Goal: Transaction & Acquisition: Purchase product/service

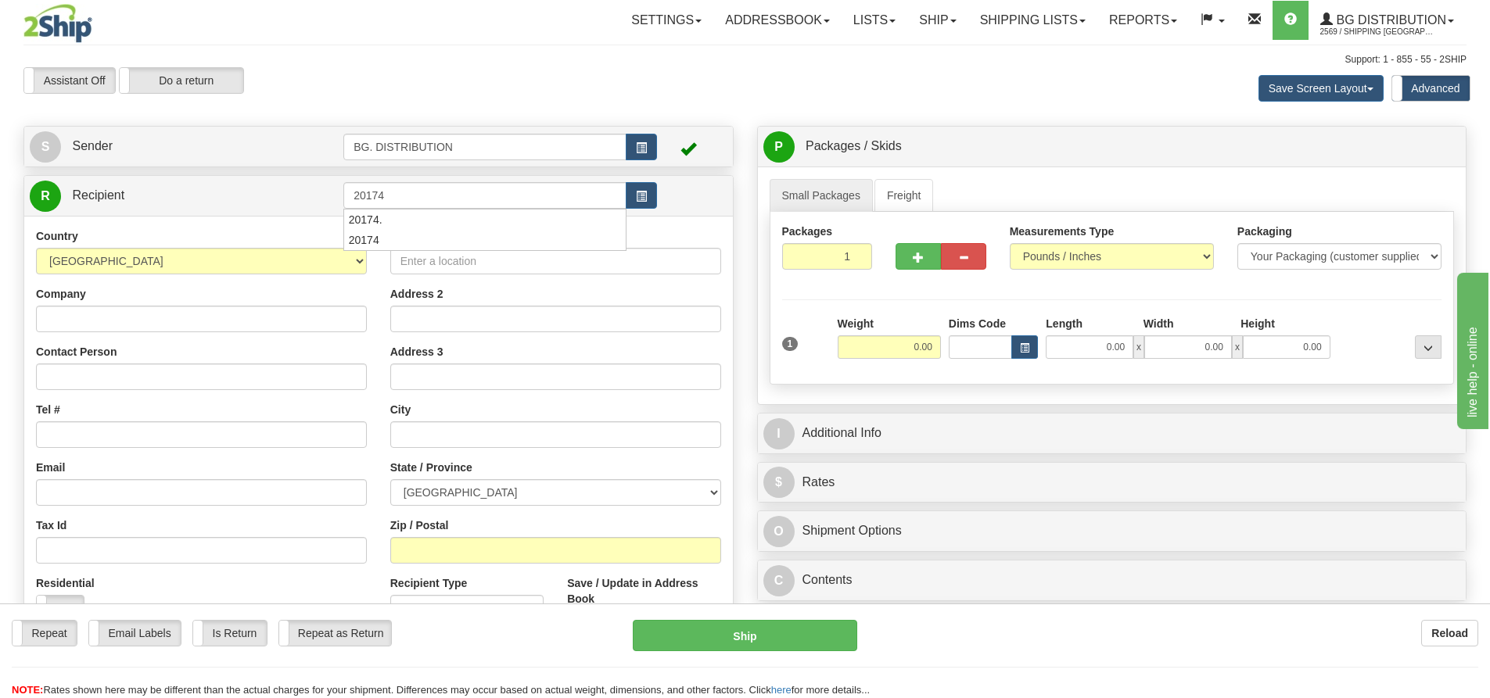
type input "20174"
click button "Delete" at bounding box center [0, 0] width 0 height 0
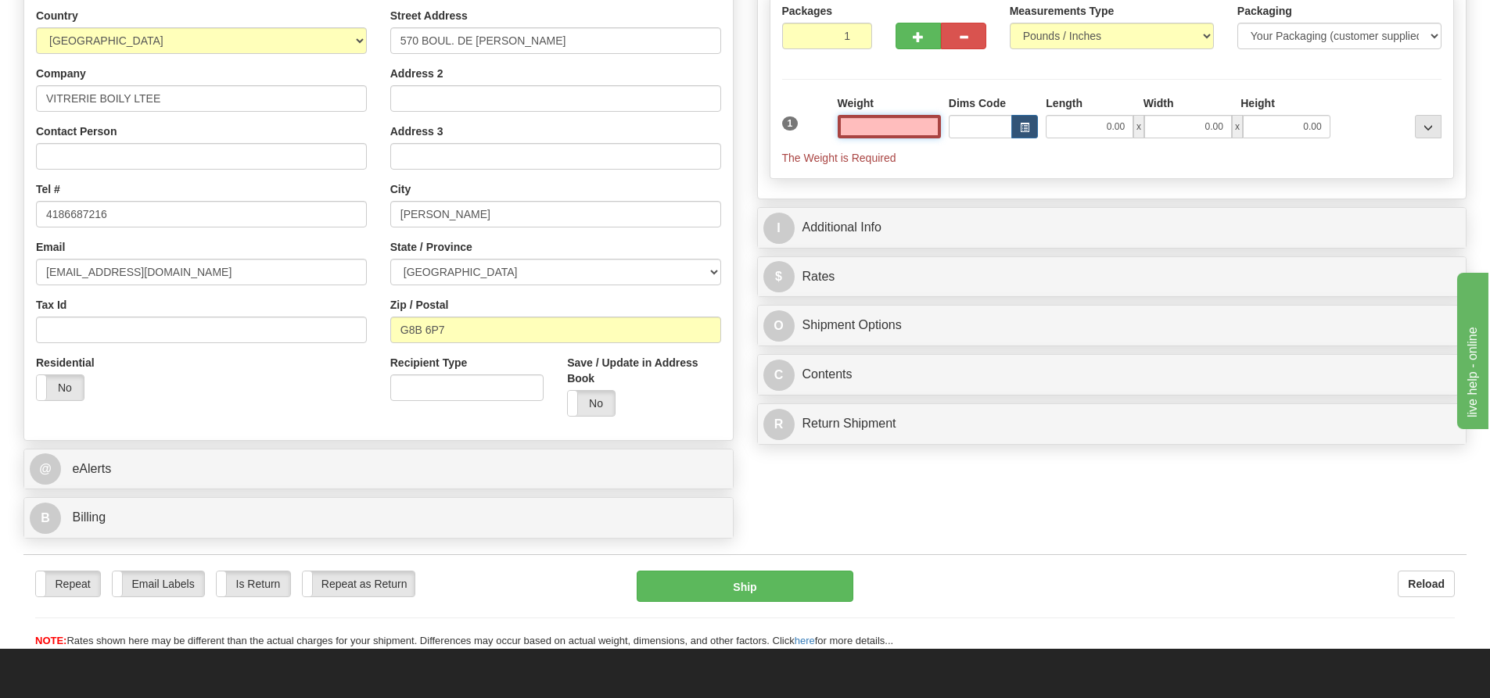
scroll to position [235, 0]
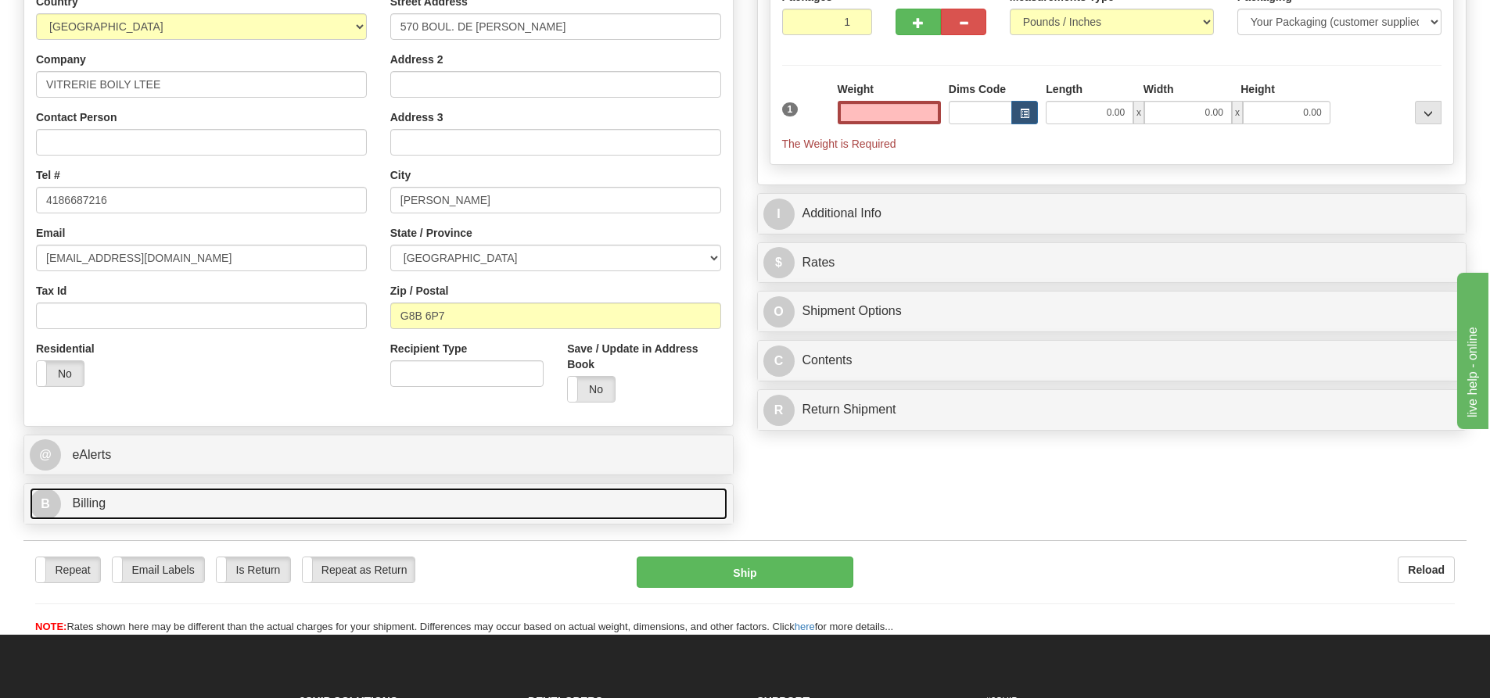
type input "0.00"
click at [64, 515] on link "B Billing" at bounding box center [379, 504] width 698 height 32
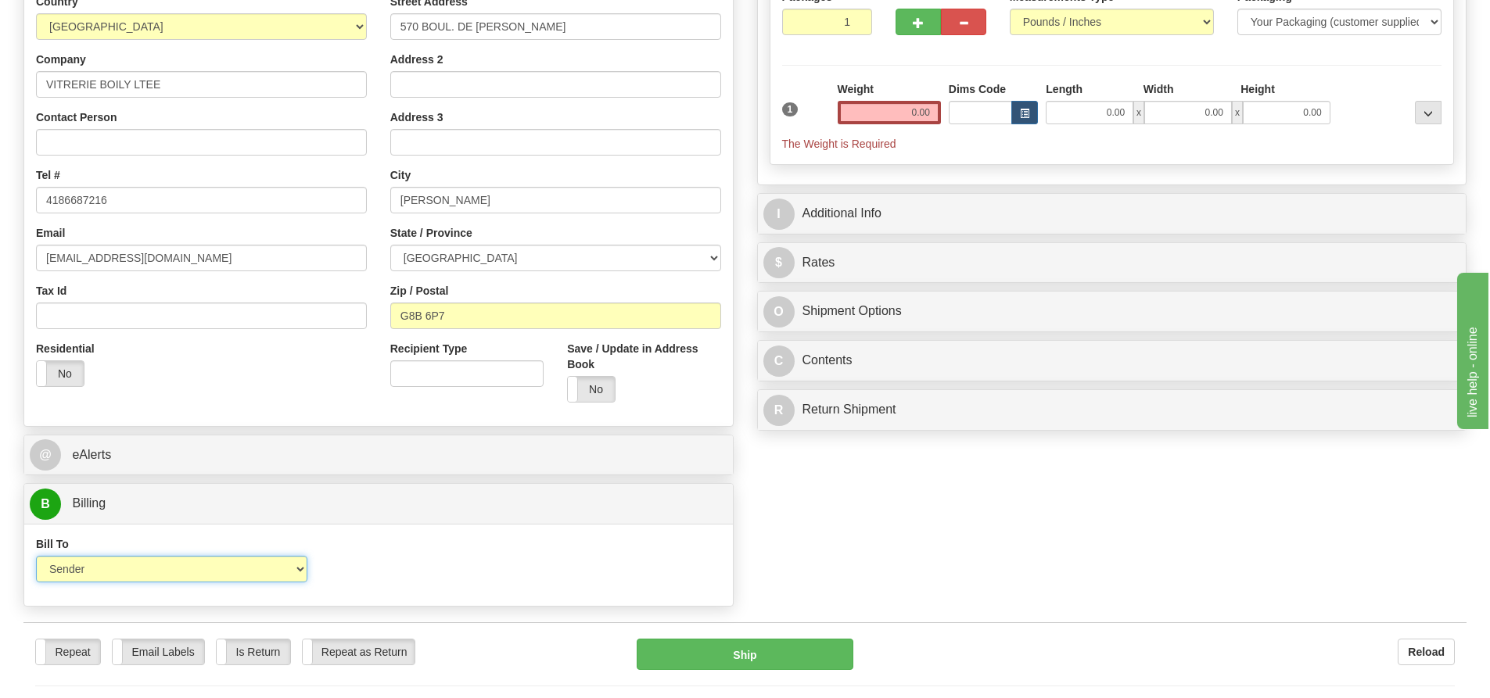
click at [115, 564] on select "Sender Recipient Third Party Collect" at bounding box center [171, 569] width 271 height 27
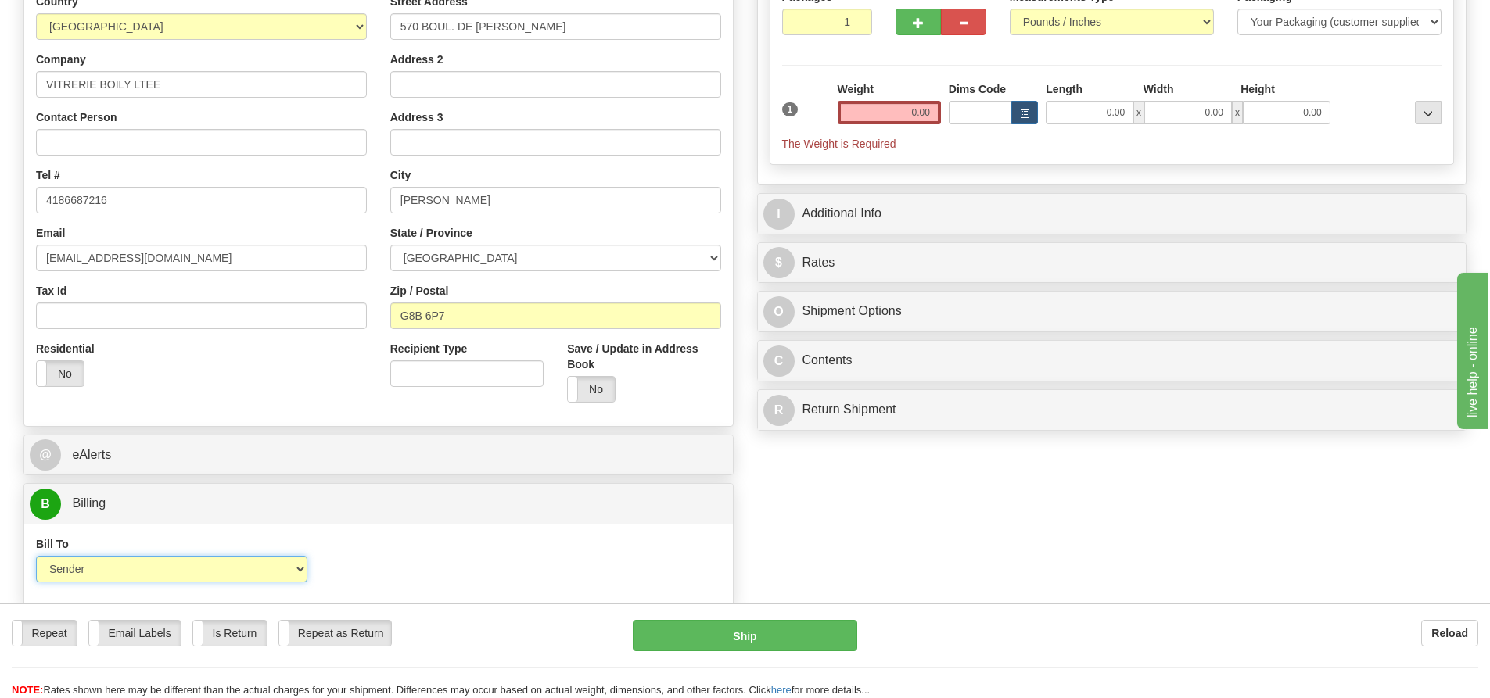
select select "2"
click at [36, 556] on select "Sender Recipient Third Party Collect" at bounding box center [171, 569] width 271 height 27
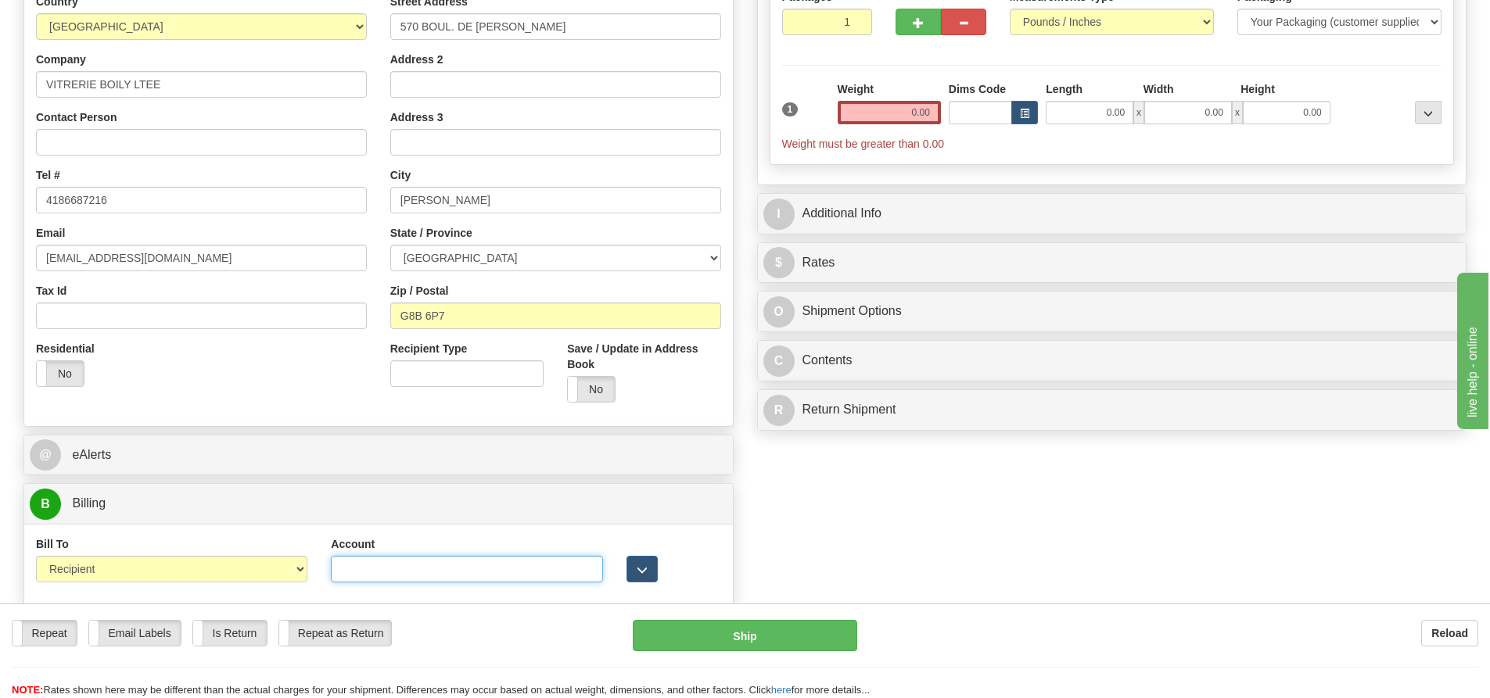
click at [537, 575] on input "Account" at bounding box center [466, 569] width 271 height 27
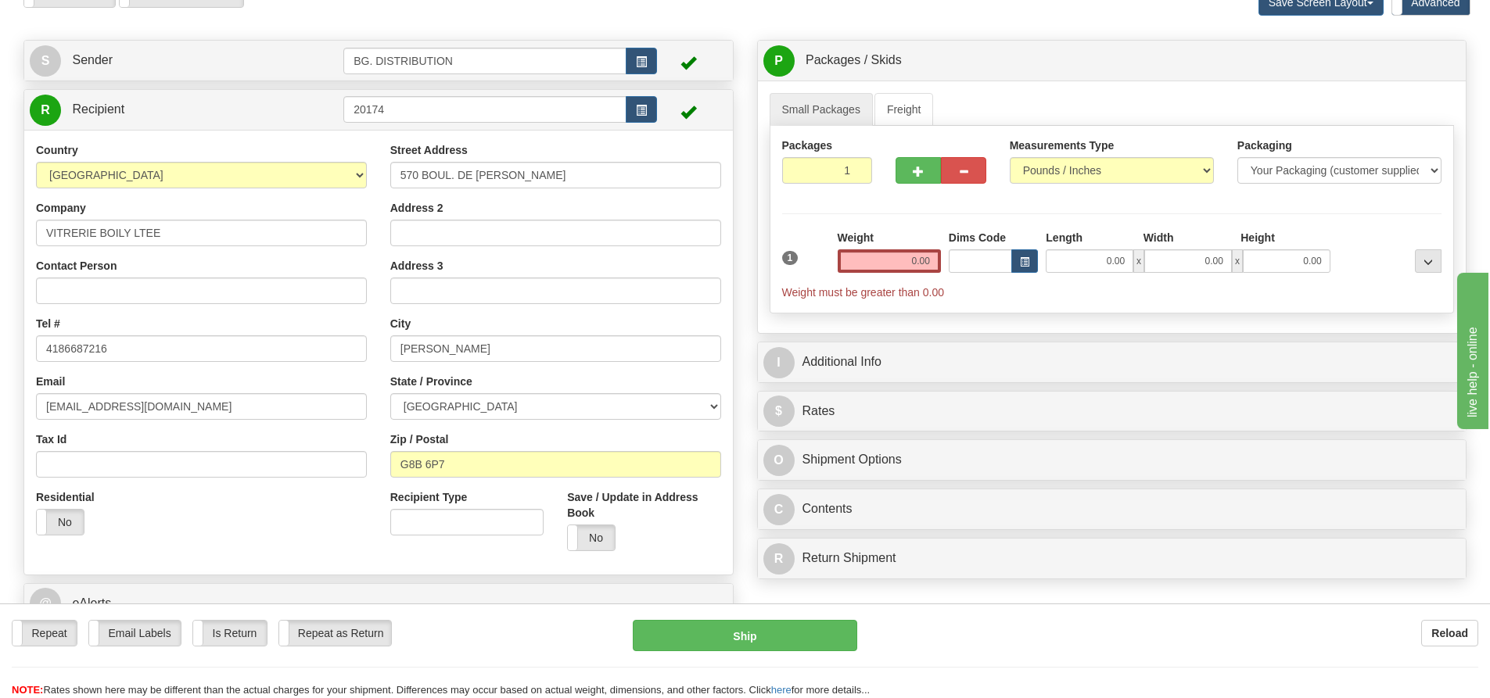
scroll to position [0, 0]
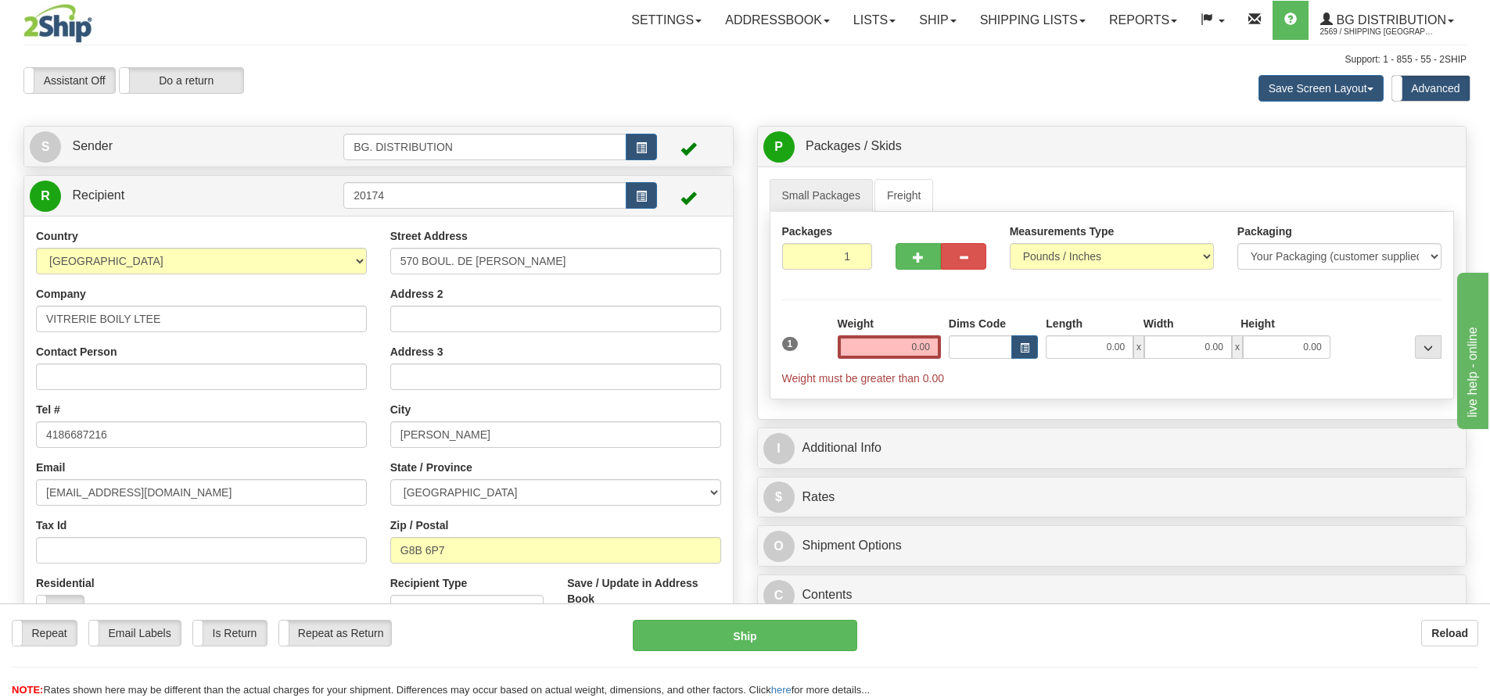
type input "406430"
click at [895, 339] on input "0.00" at bounding box center [889, 347] width 103 height 23
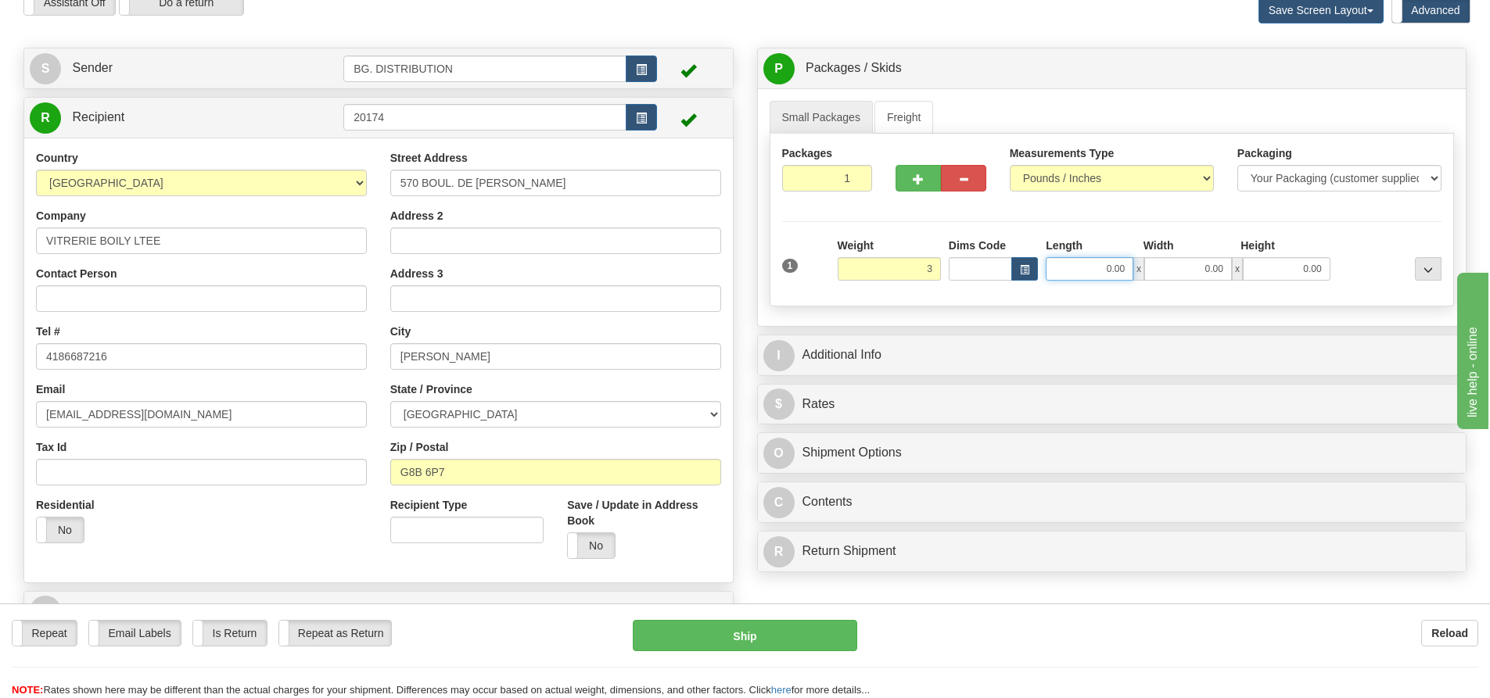
click at [1121, 269] on input "0.00" at bounding box center [1090, 268] width 88 height 23
type input "3.00"
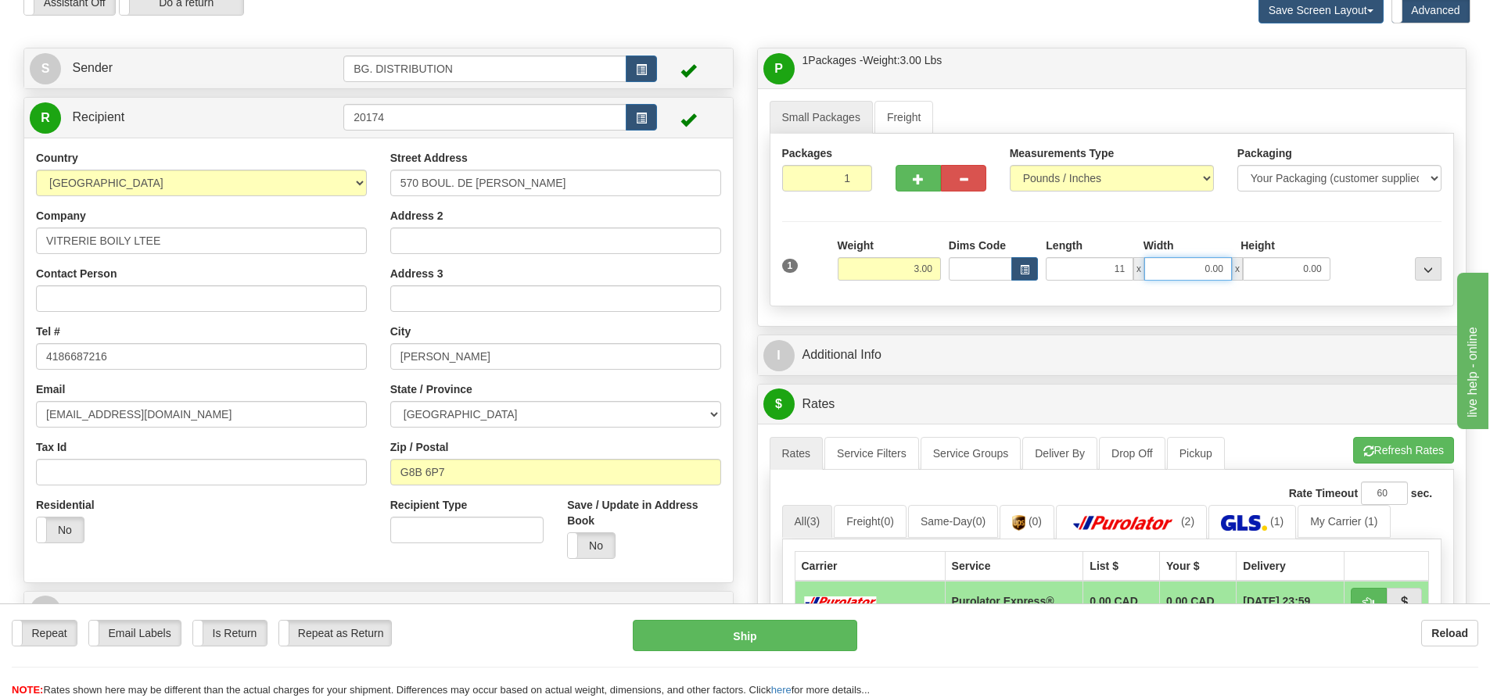
type input "11.00"
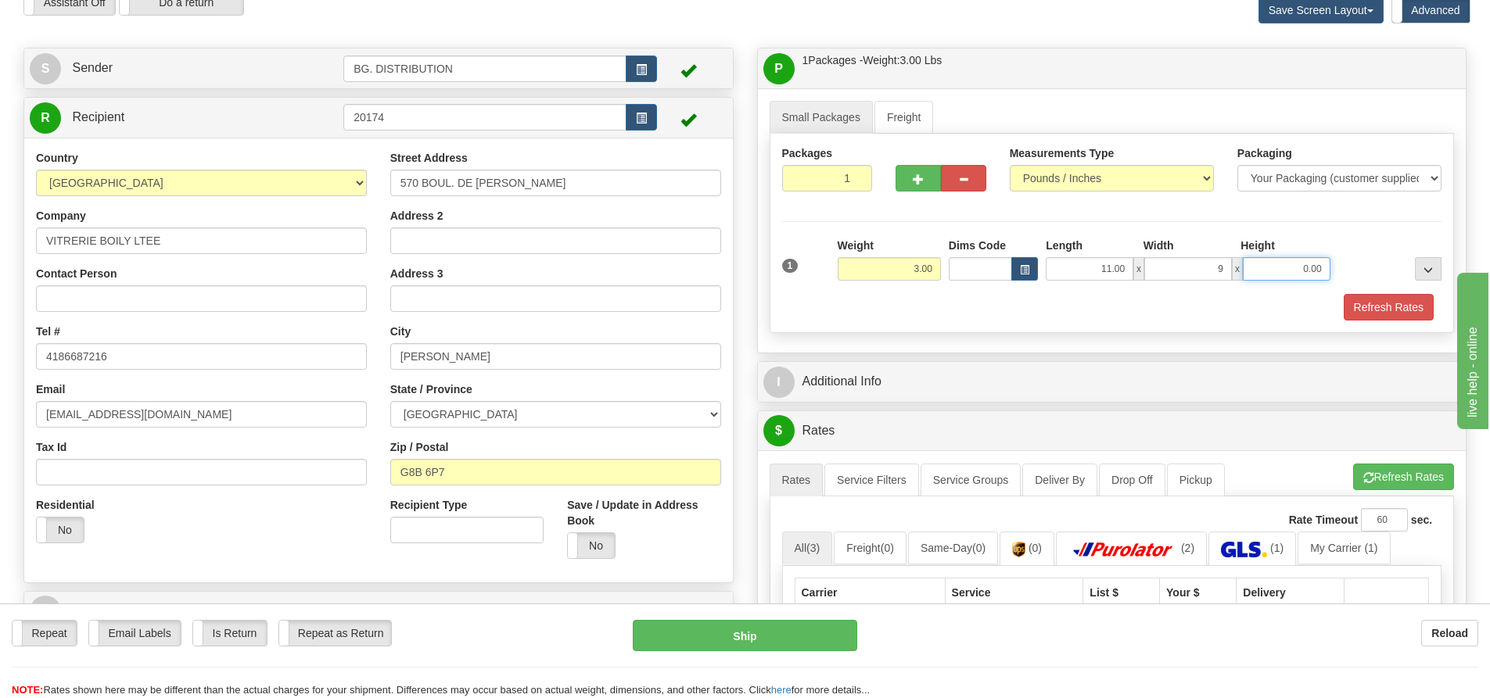
type input "9.00"
type input "3.00"
click at [997, 307] on div "Refresh Rates" at bounding box center [1112, 307] width 668 height 27
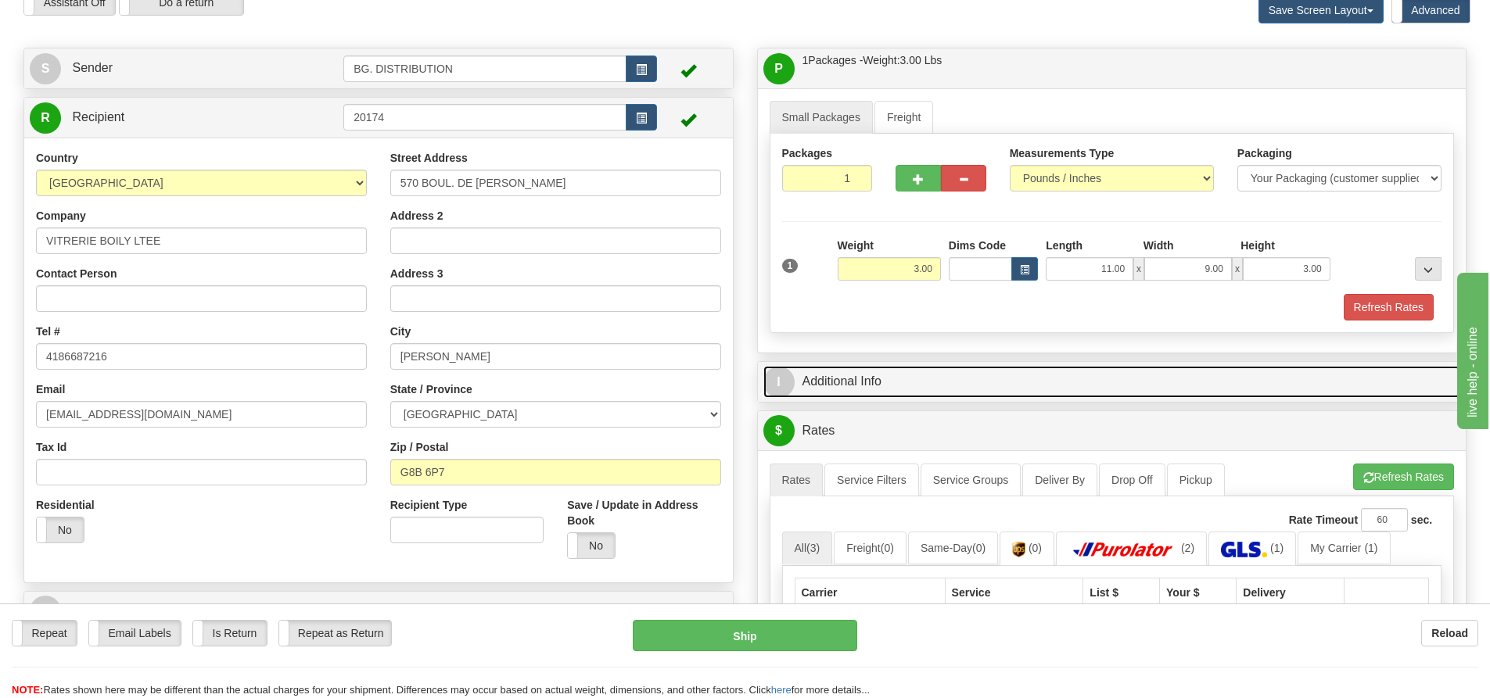
click at [783, 375] on span "I" at bounding box center [778, 382] width 31 height 31
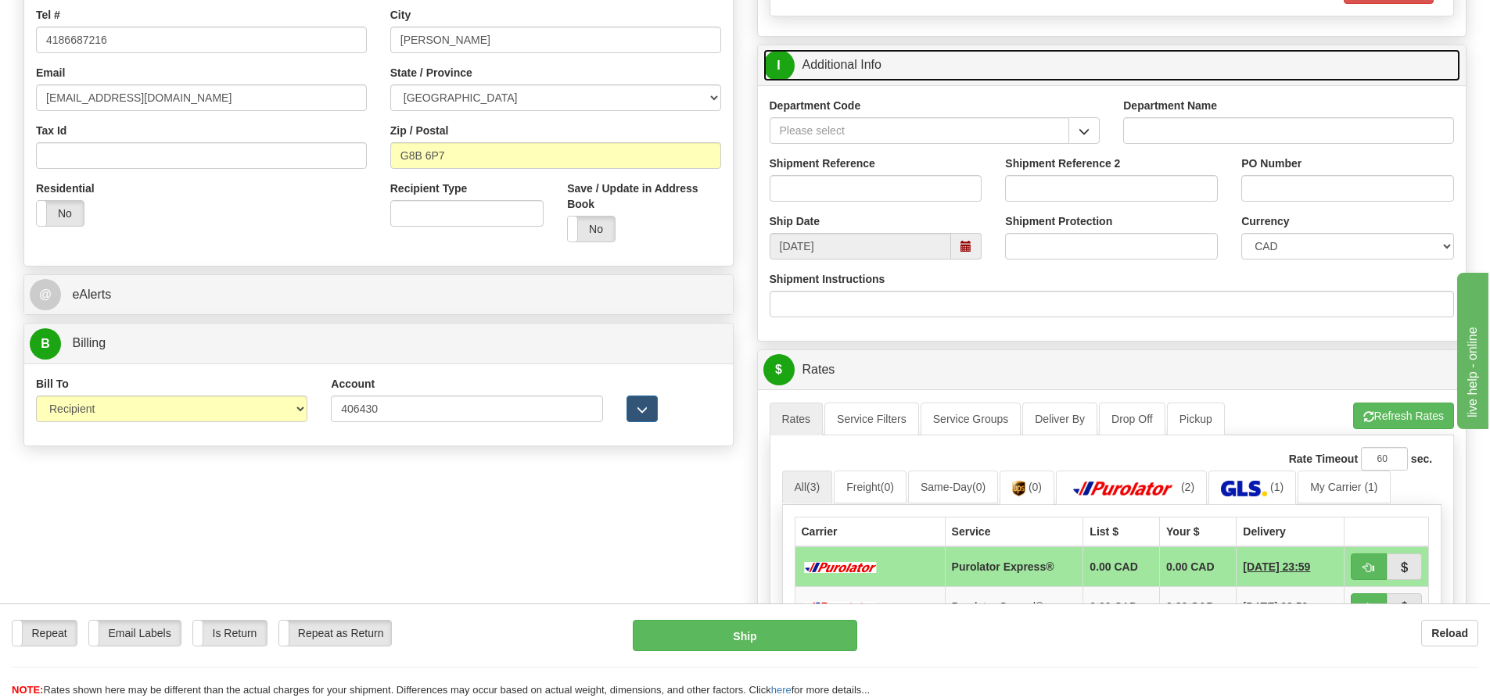
scroll to position [235, 0]
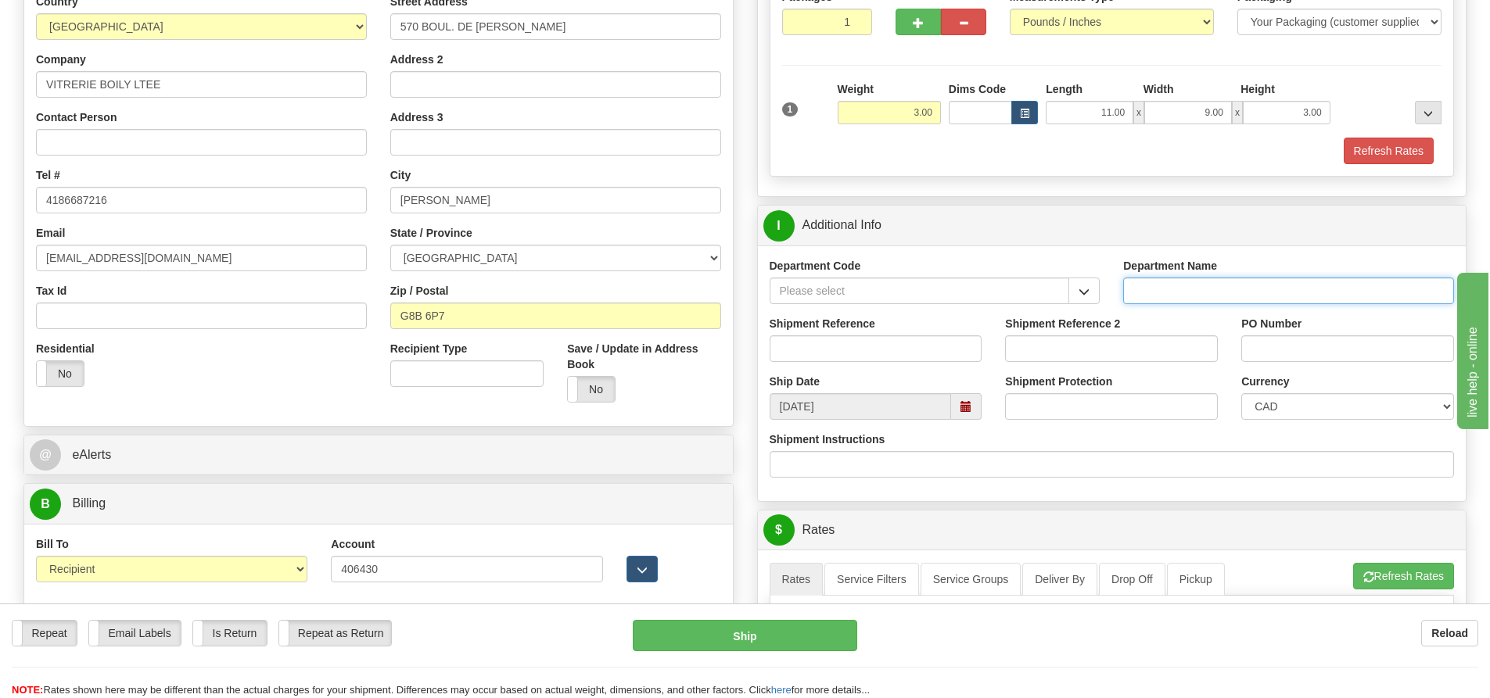
click at [1165, 293] on input "Department Name" at bounding box center [1288, 291] width 331 height 27
type input "."
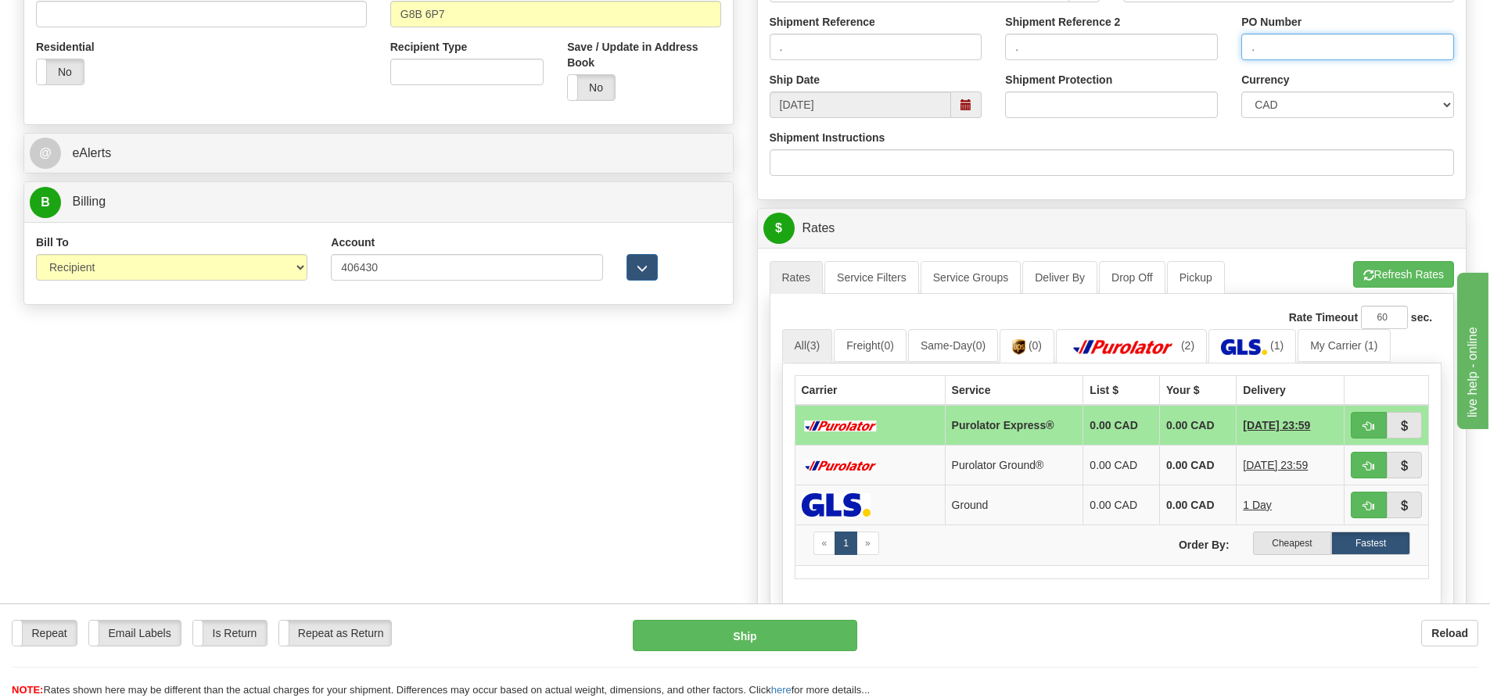
scroll to position [547, 0]
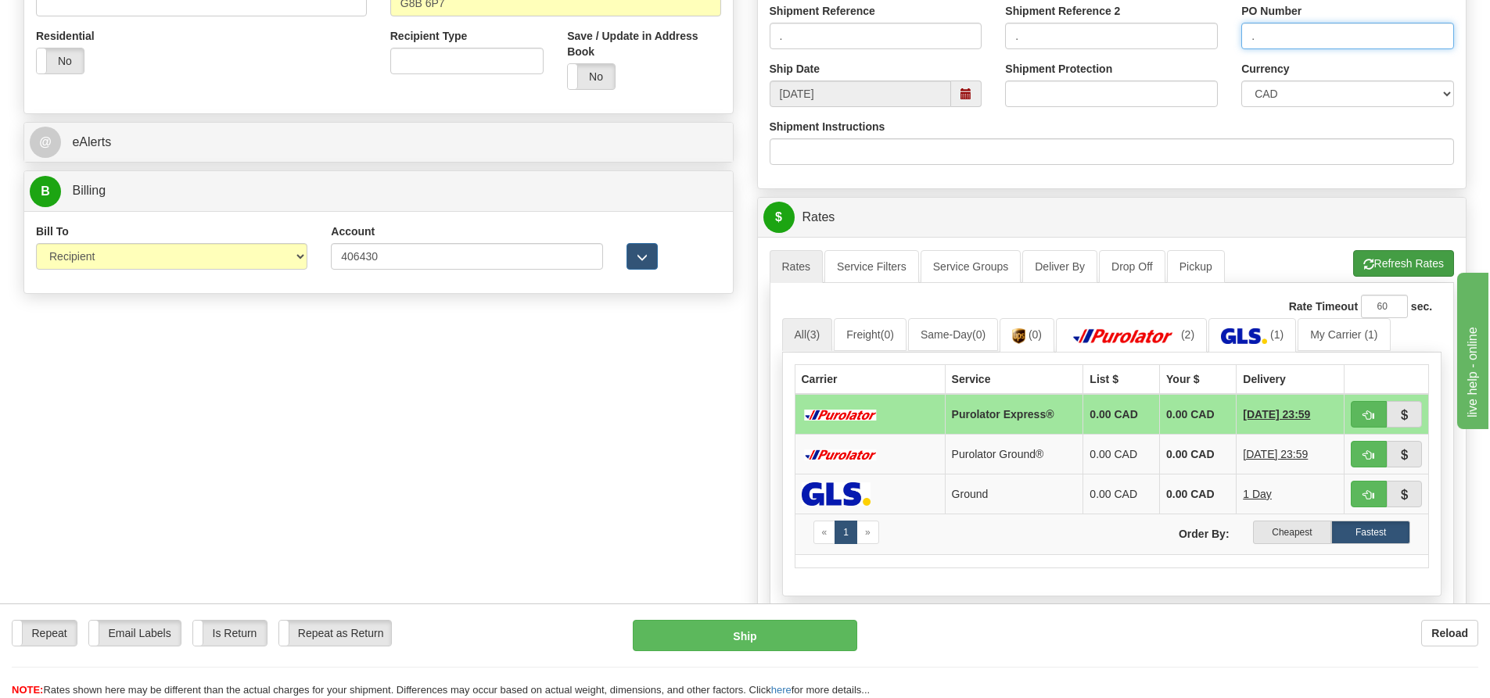
type input "."
click at [1419, 258] on button "Refresh Rates" at bounding box center [1403, 263] width 101 height 27
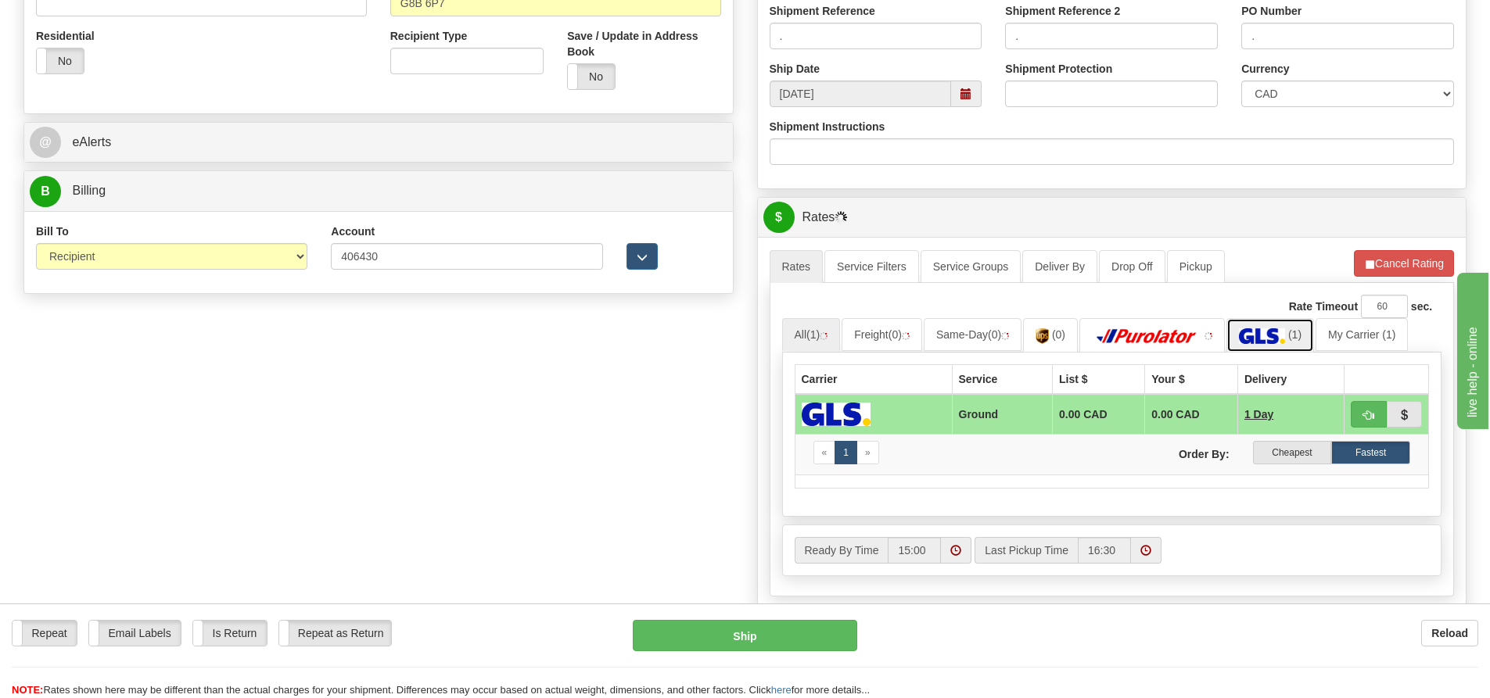
click at [1276, 334] on img at bounding box center [1262, 336] width 46 height 16
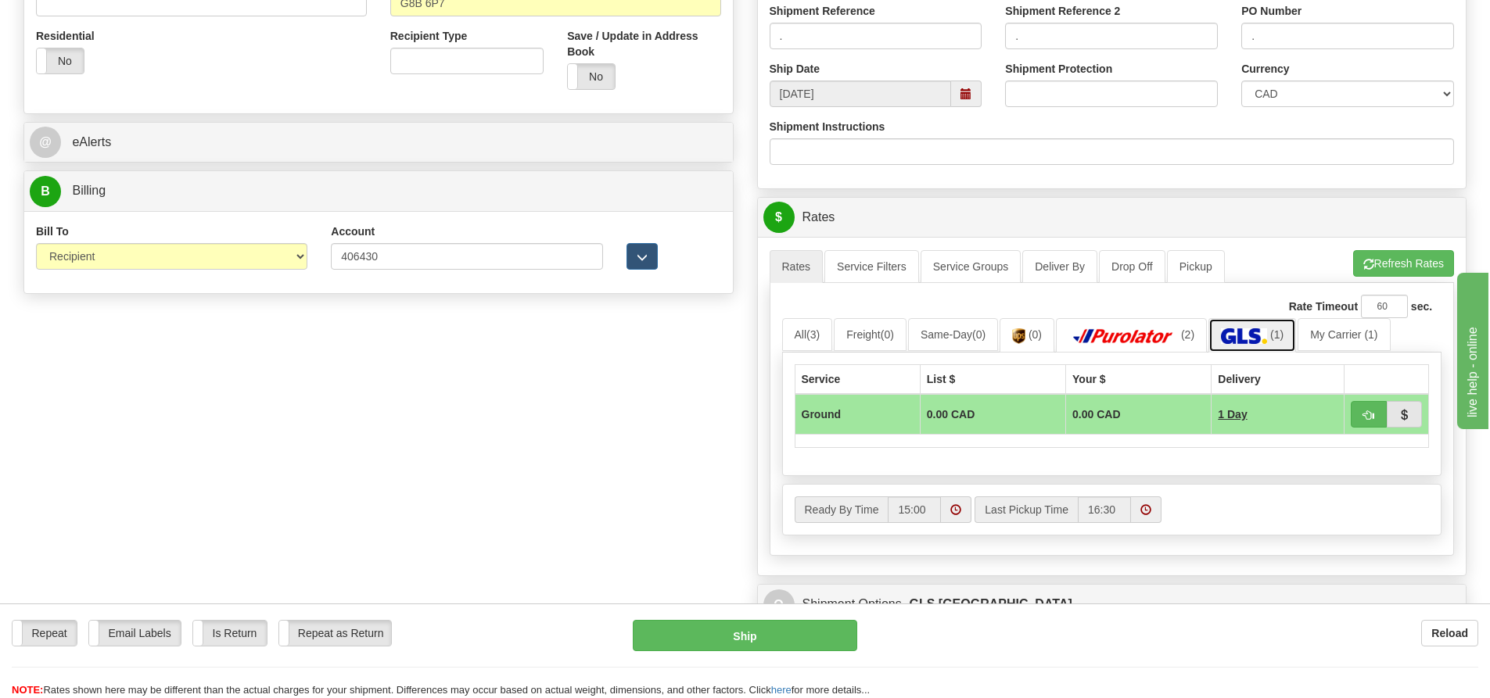
click at [1283, 332] on span "(1)" at bounding box center [1276, 334] width 13 height 13
click at [1363, 411] on span "button" at bounding box center [1368, 416] width 11 height 10
type input "1"
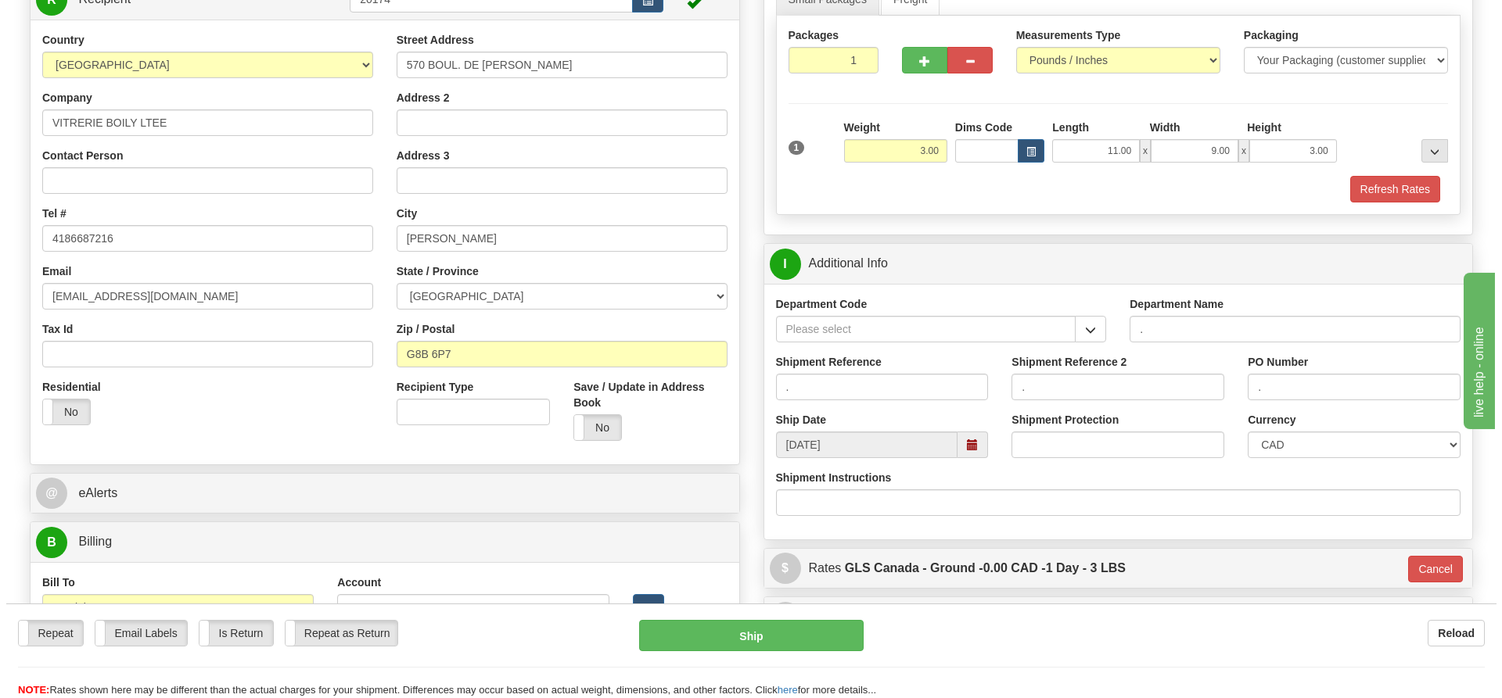
scroll to position [235, 0]
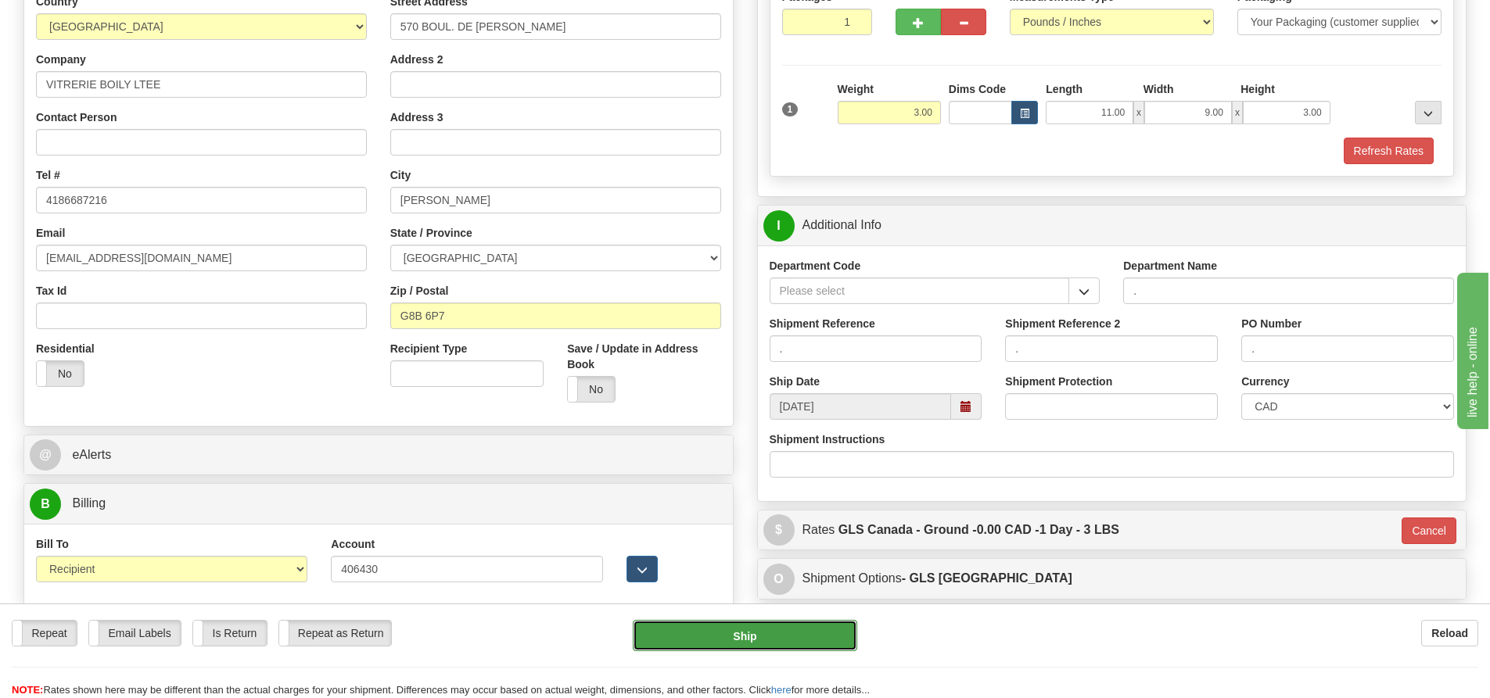
click at [829, 630] on button "Ship" at bounding box center [745, 635] width 224 height 31
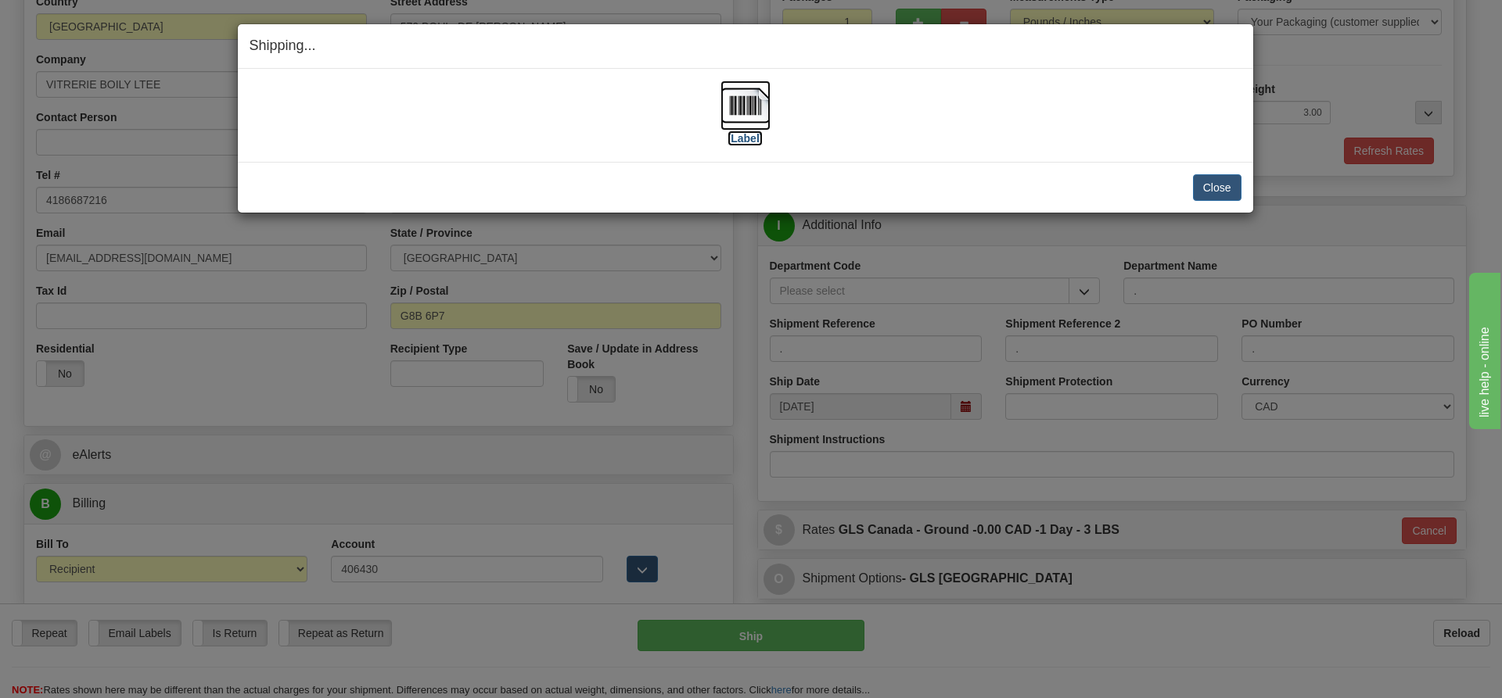
click at [746, 131] on label "[Label]" at bounding box center [745, 139] width 36 height 16
click at [1211, 193] on button "Close" at bounding box center [1217, 187] width 48 height 27
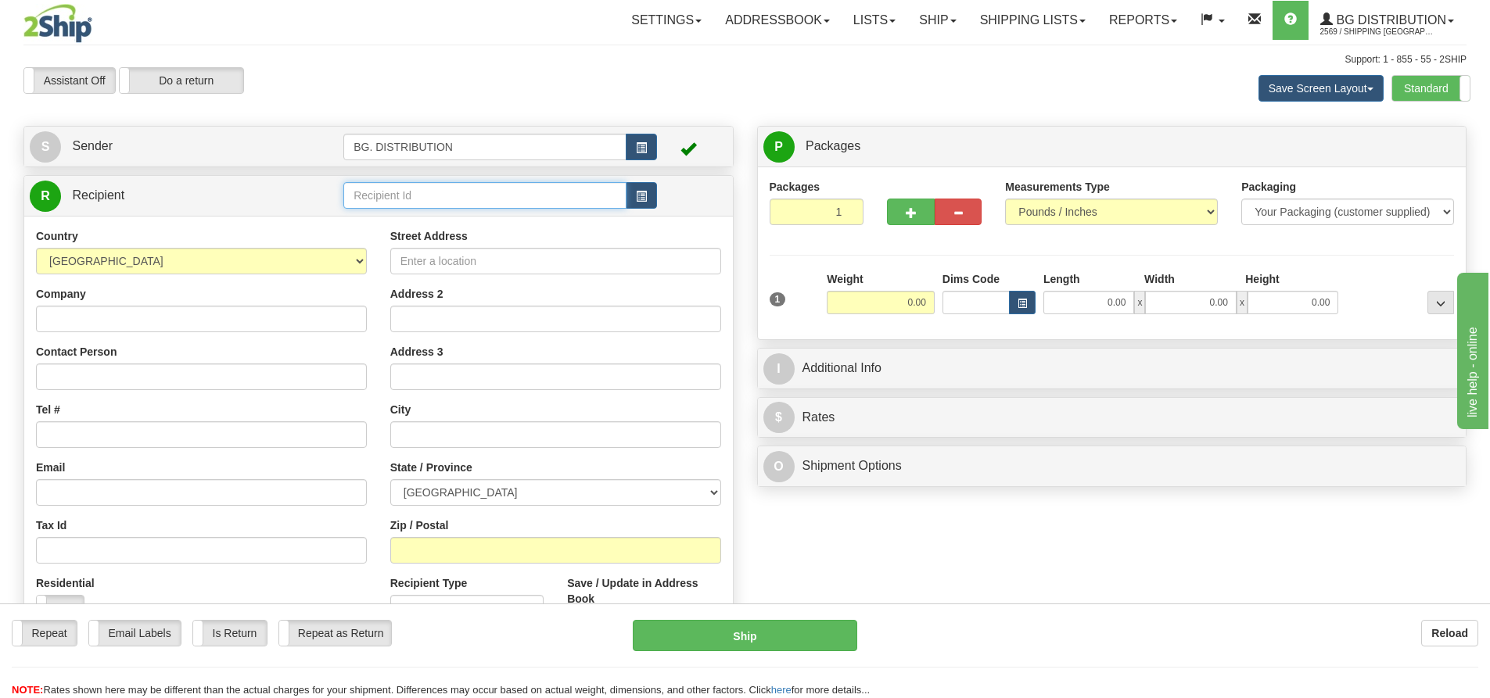
click at [429, 204] on input "text" at bounding box center [484, 195] width 283 height 27
type input "20086"
click button "Delete" at bounding box center [0, 0] width 0 height 0
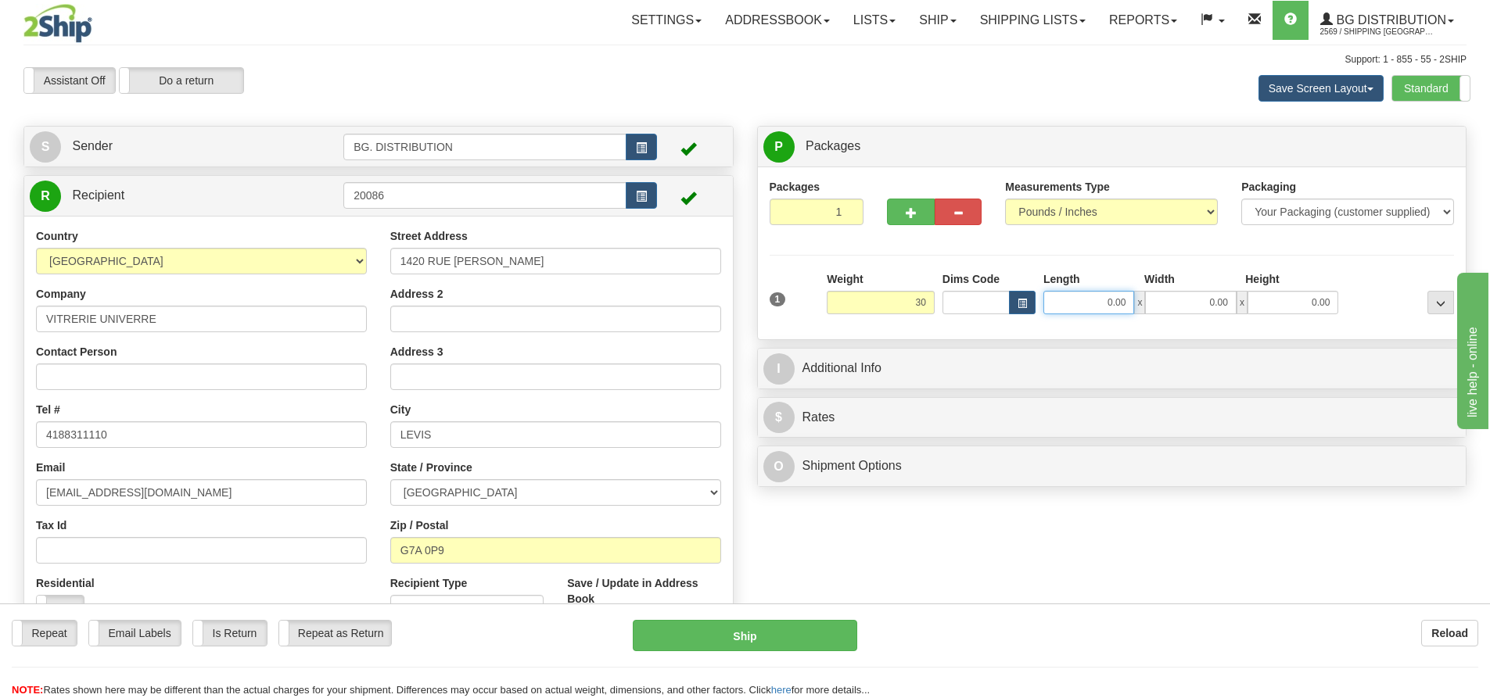
type input "30.00"
drag, startPoint x: 1103, startPoint y: 307, endPoint x: 1061, endPoint y: 287, distance: 46.2
click at [1100, 307] on input "0.00" at bounding box center [1088, 302] width 91 height 23
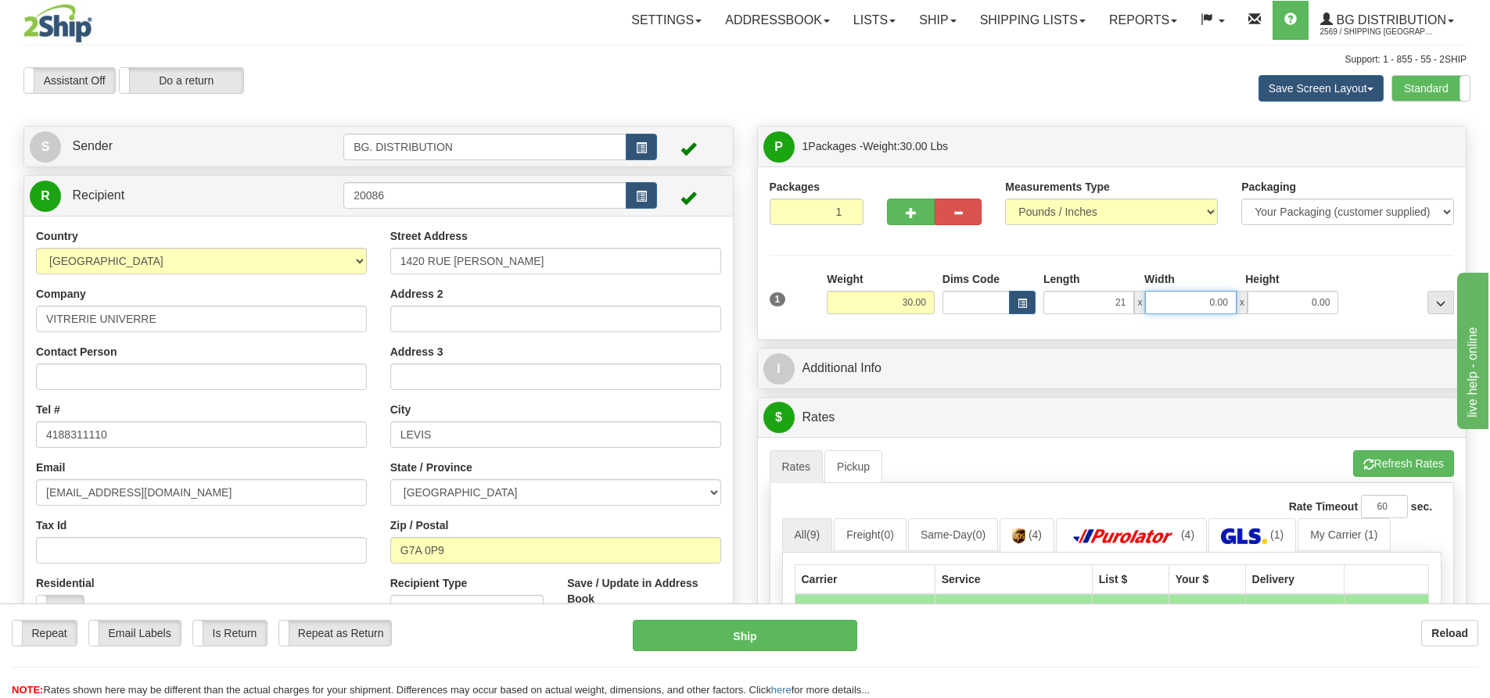
type input "21.00"
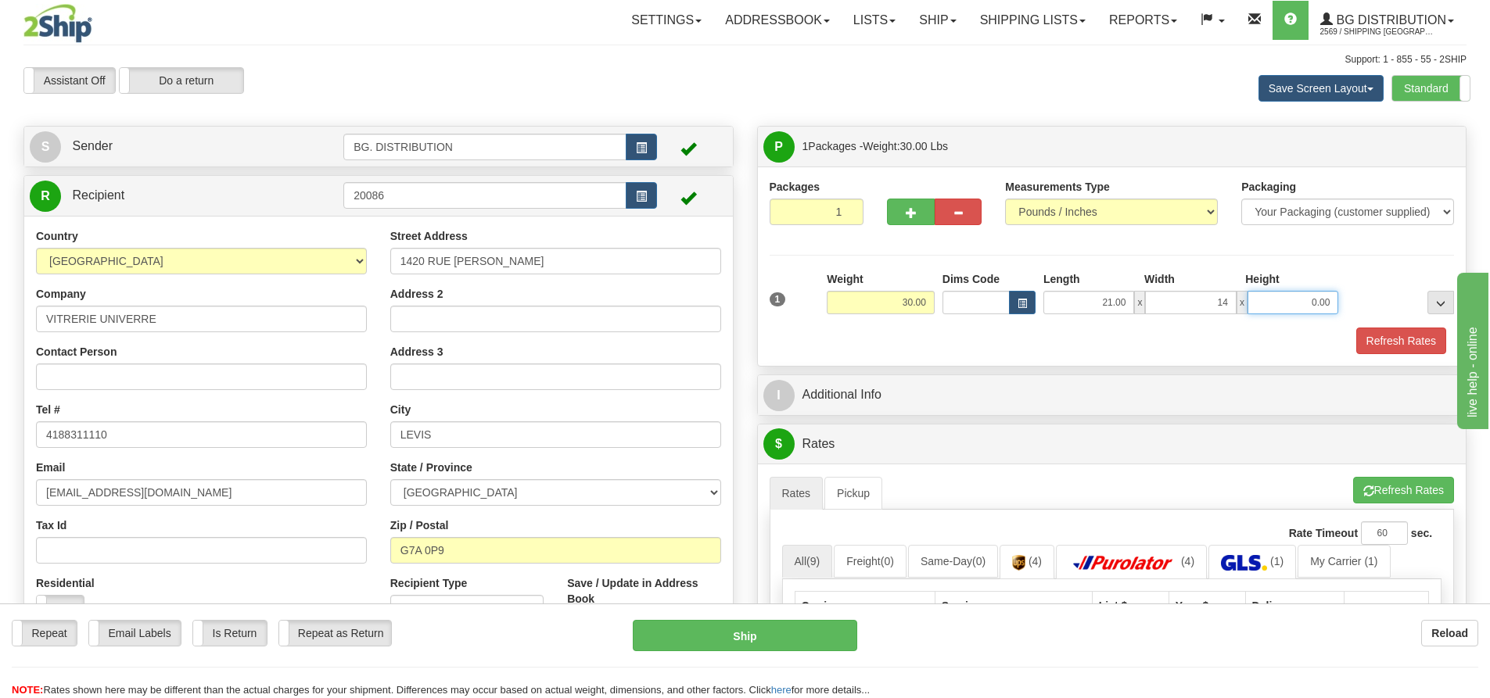
type input "14.00"
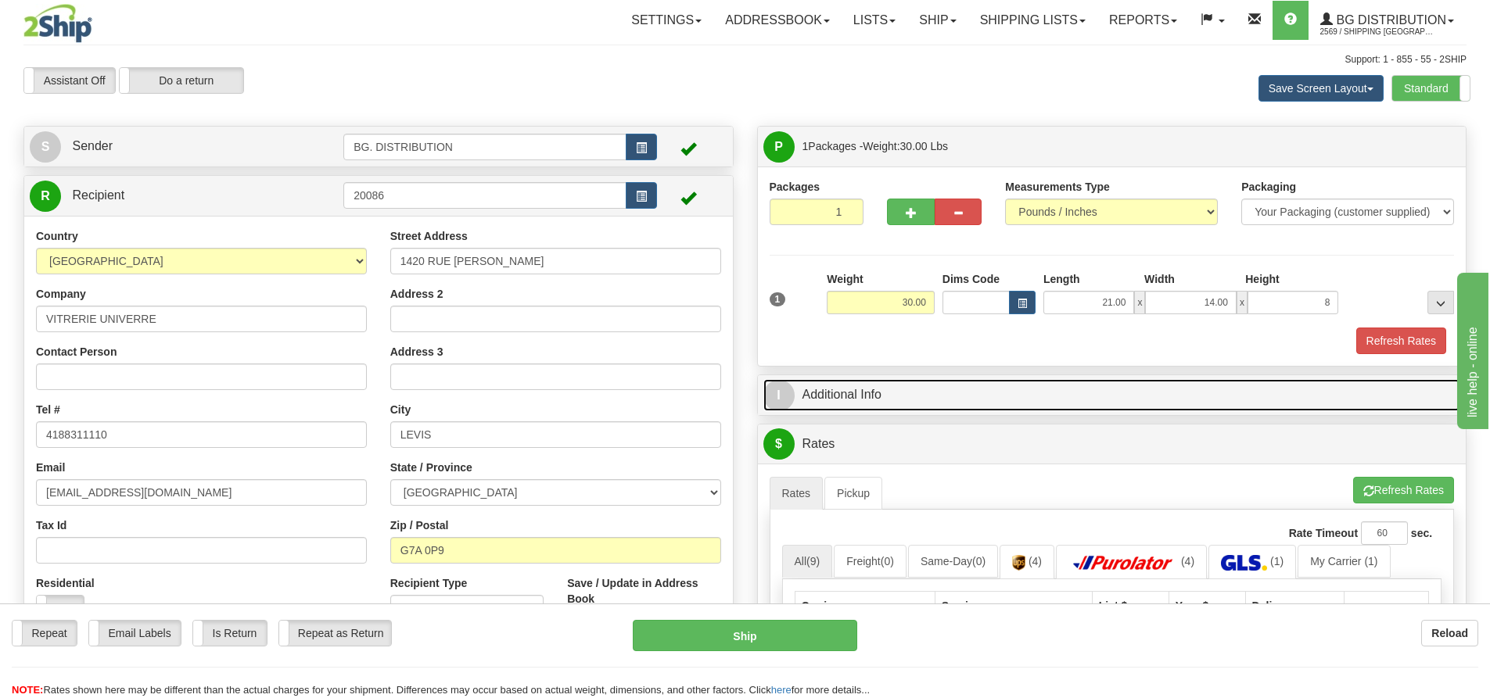
type input "8.00"
click at [780, 398] on span "I" at bounding box center [778, 395] width 31 height 31
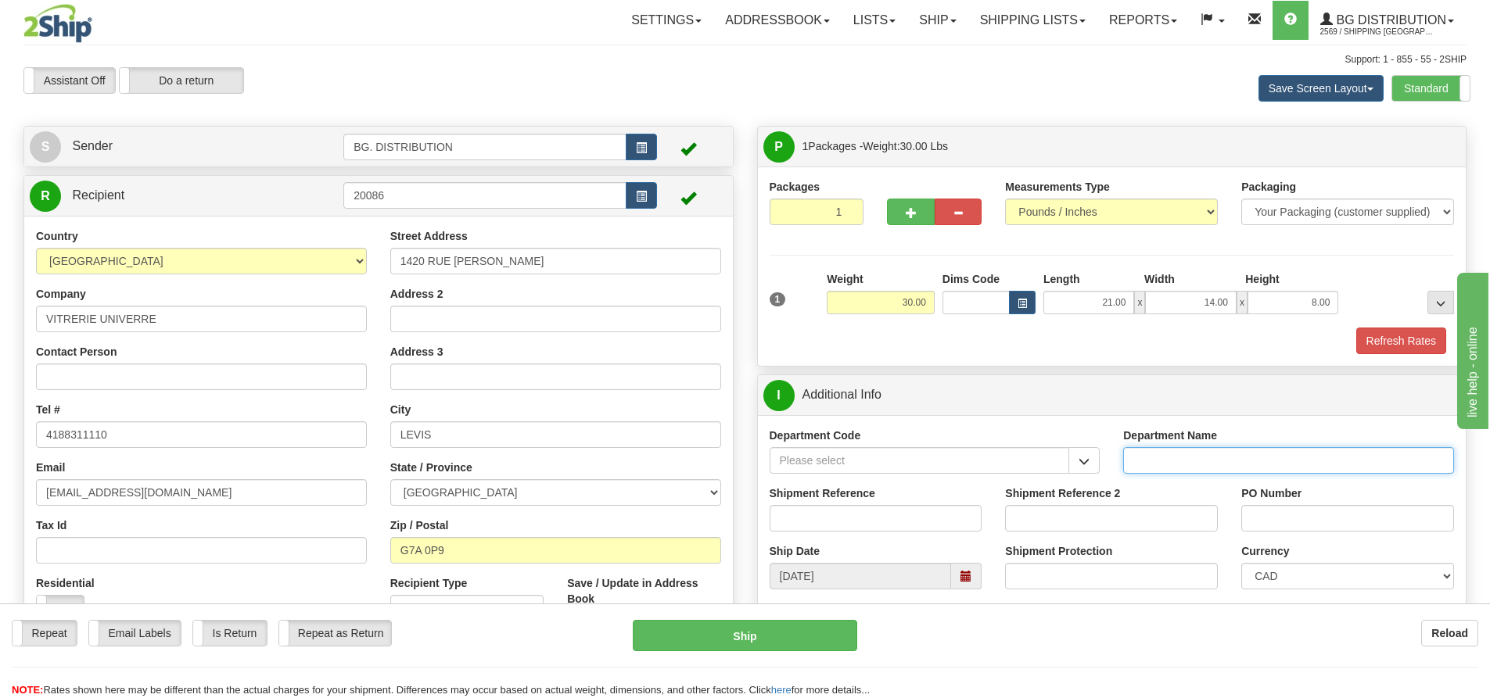
click at [1209, 465] on input "Department Name" at bounding box center [1288, 460] width 331 height 27
type input "."
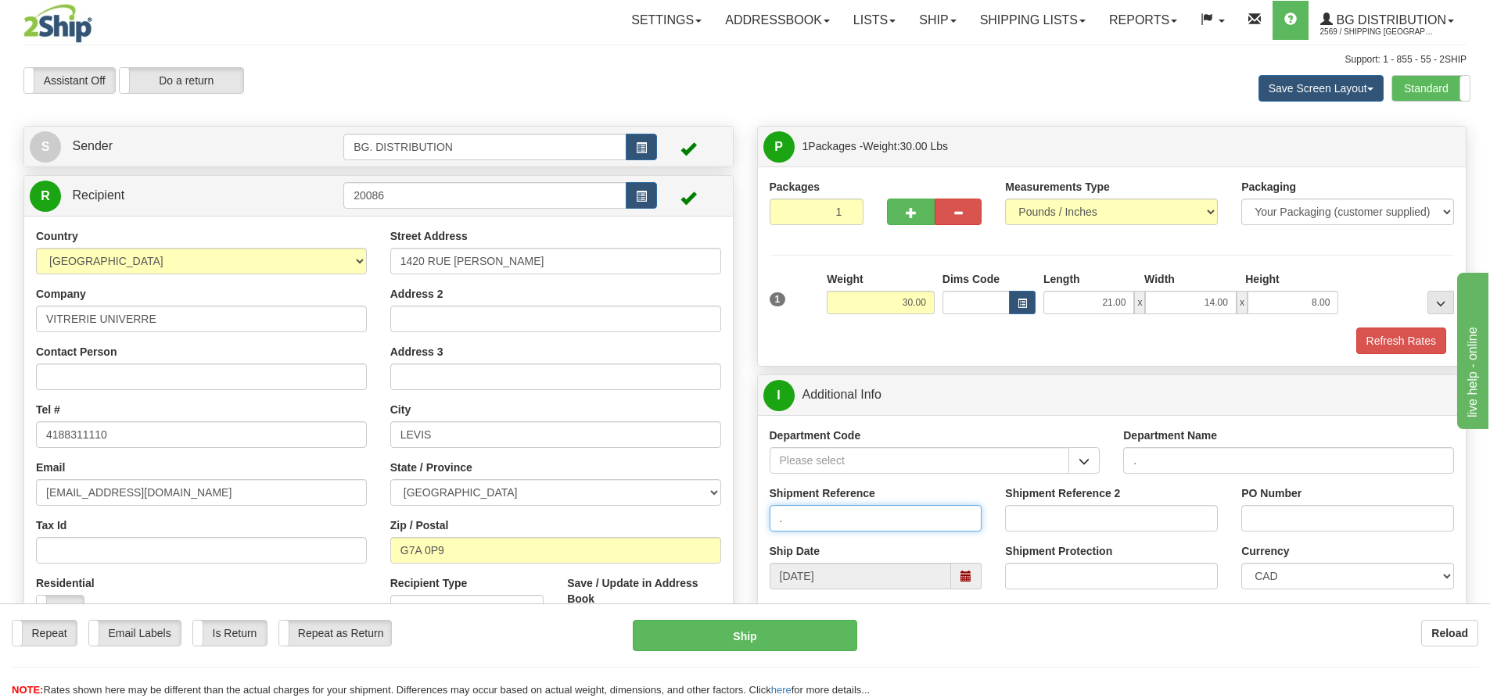
type input "."
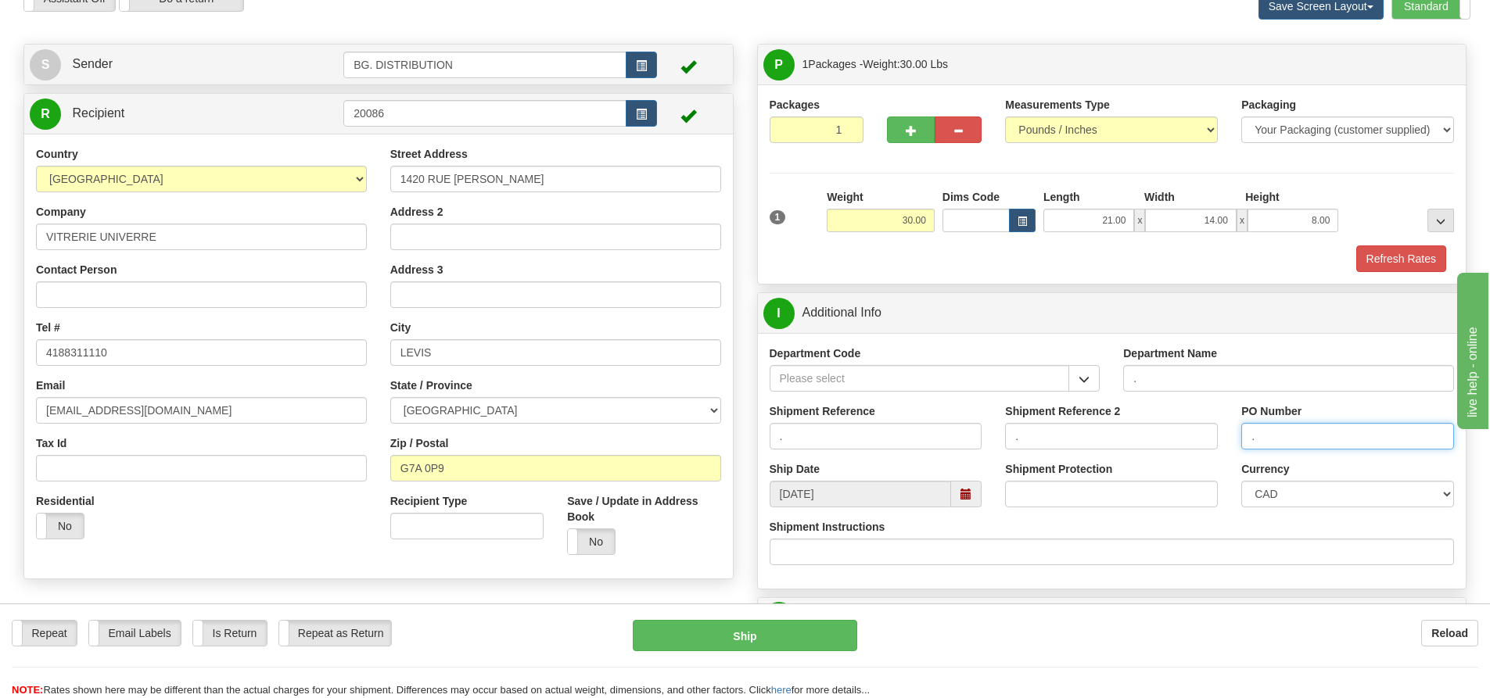
scroll to position [313, 0]
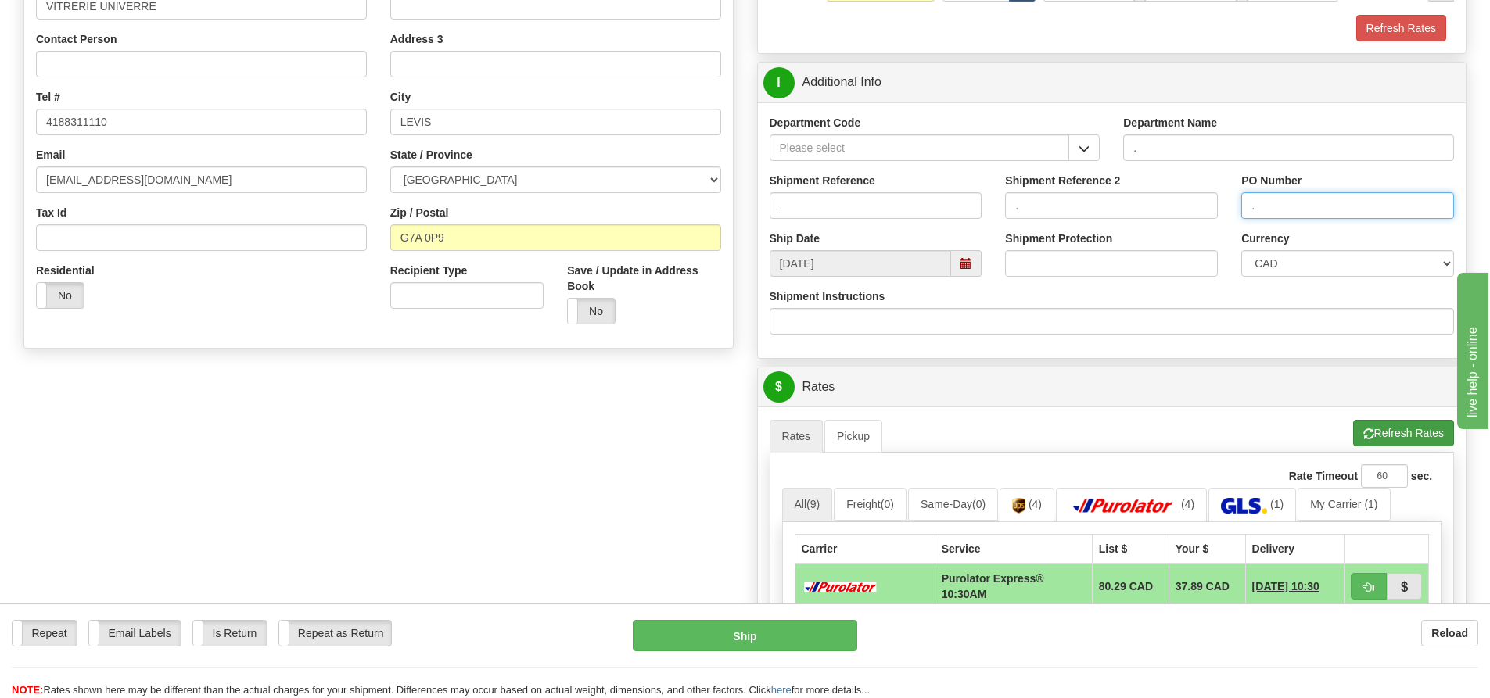
type input "."
click at [1397, 429] on button "Refresh Rates" at bounding box center [1403, 433] width 101 height 27
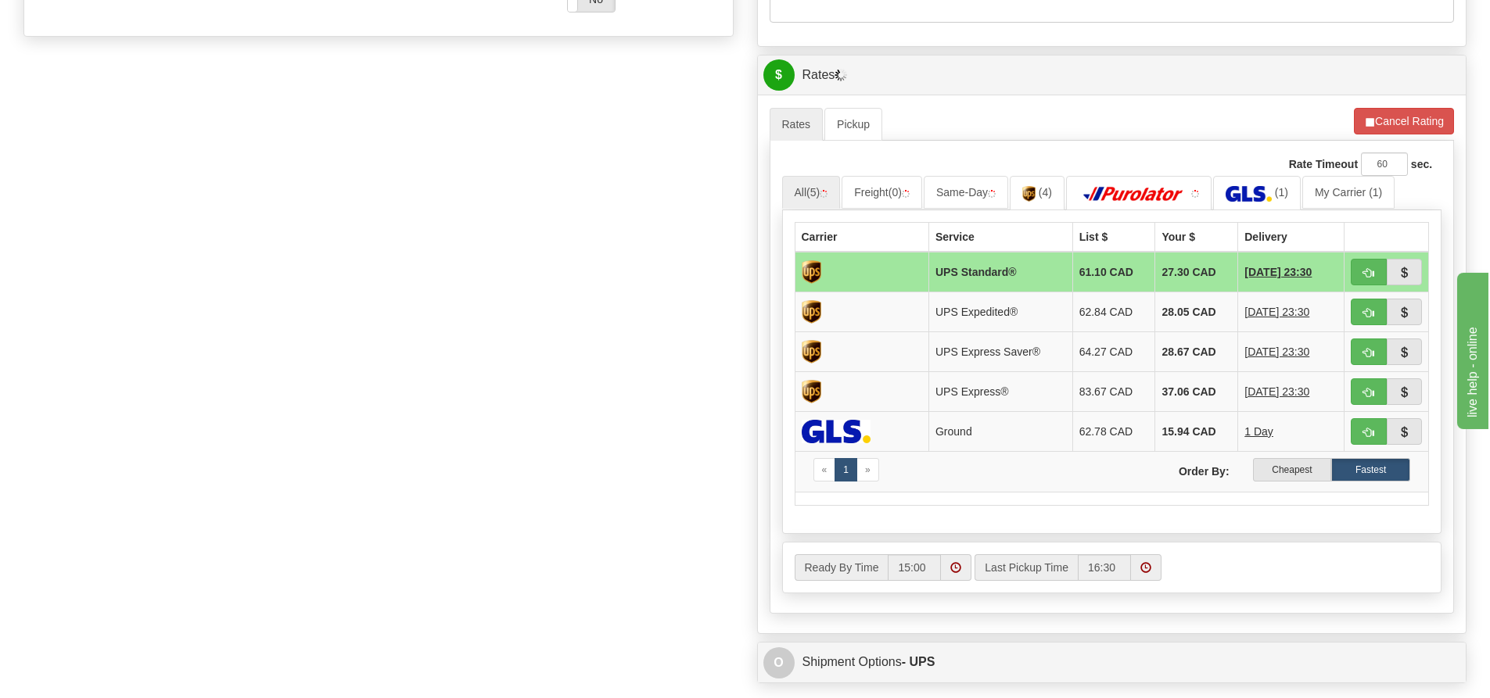
scroll to position [626, 0]
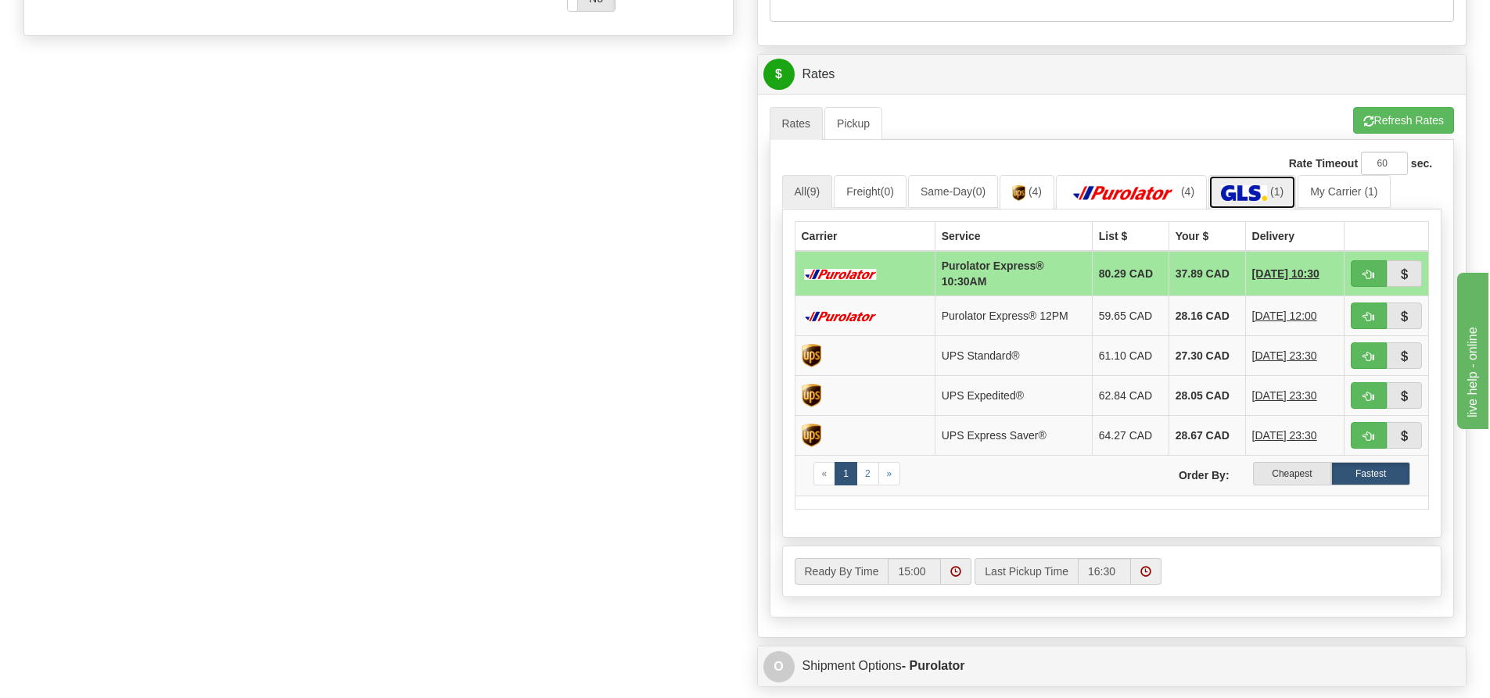
click at [1260, 190] on img at bounding box center [1244, 193] width 46 height 16
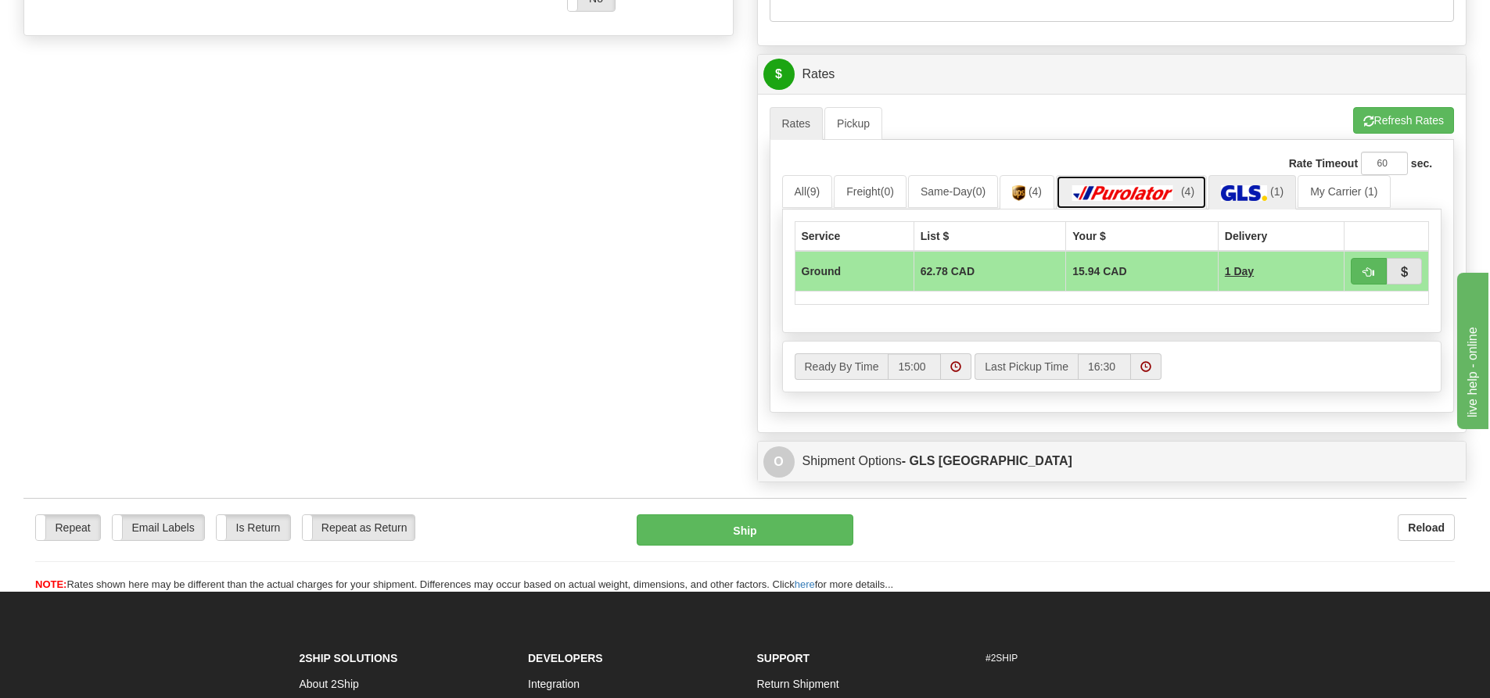
click at [1171, 187] on img at bounding box center [1122, 193] width 109 height 16
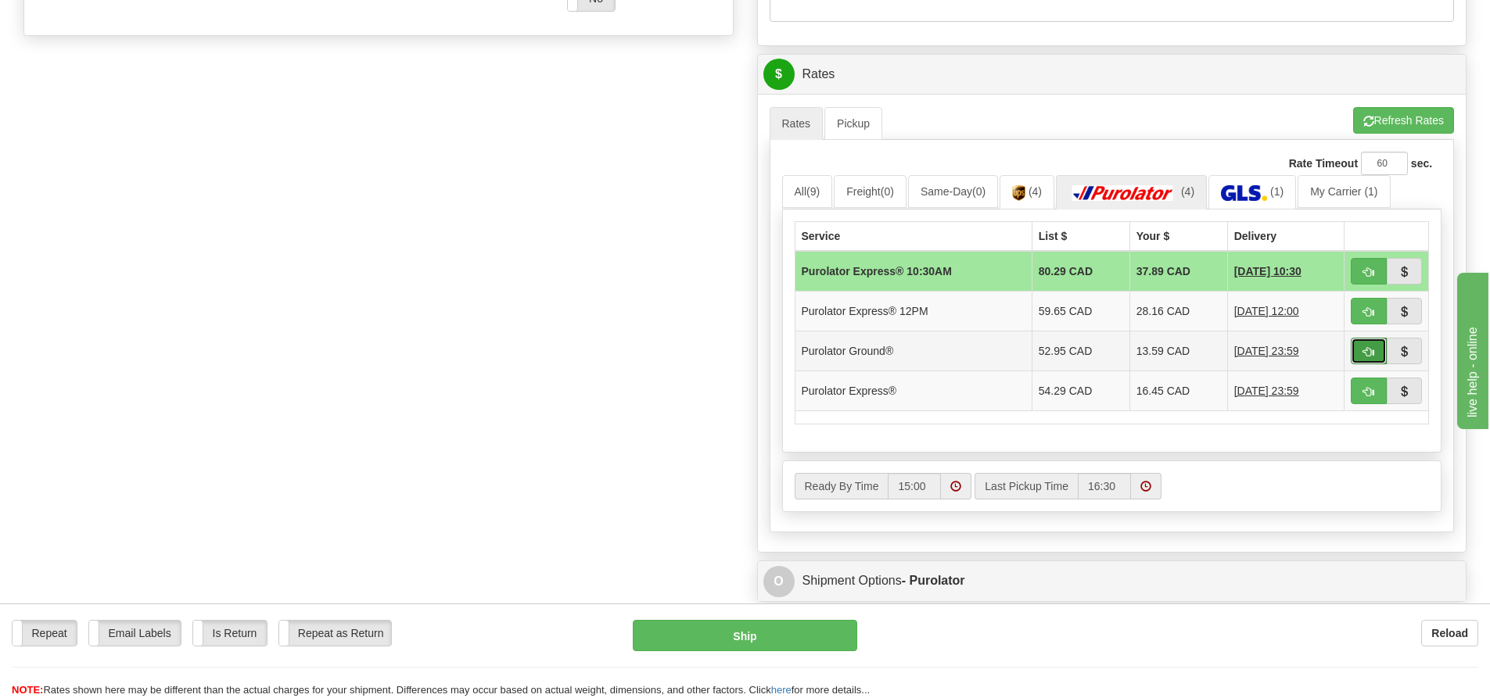
click at [1356, 348] on button "button" at bounding box center [1369, 351] width 36 height 27
type input "260"
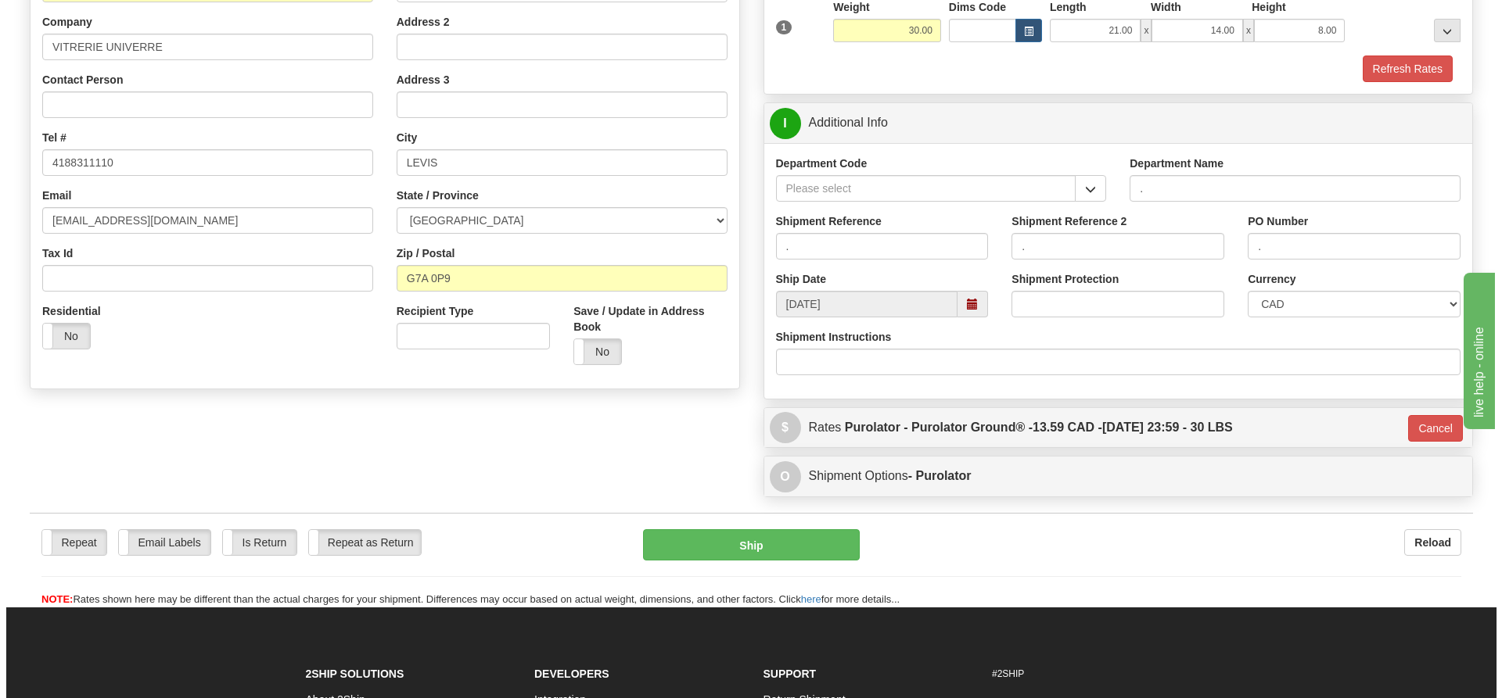
scroll to position [271, 0]
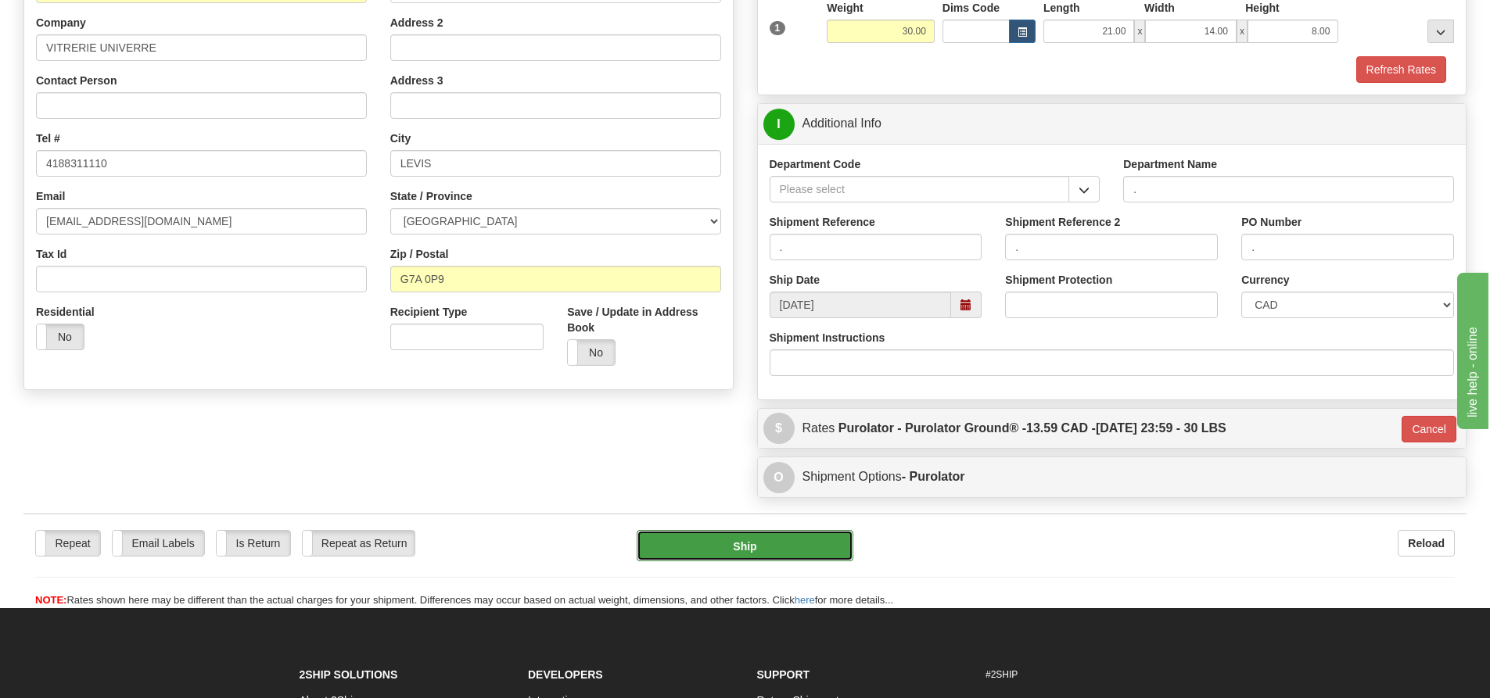
click at [785, 540] on button "Ship" at bounding box center [745, 545] width 217 height 31
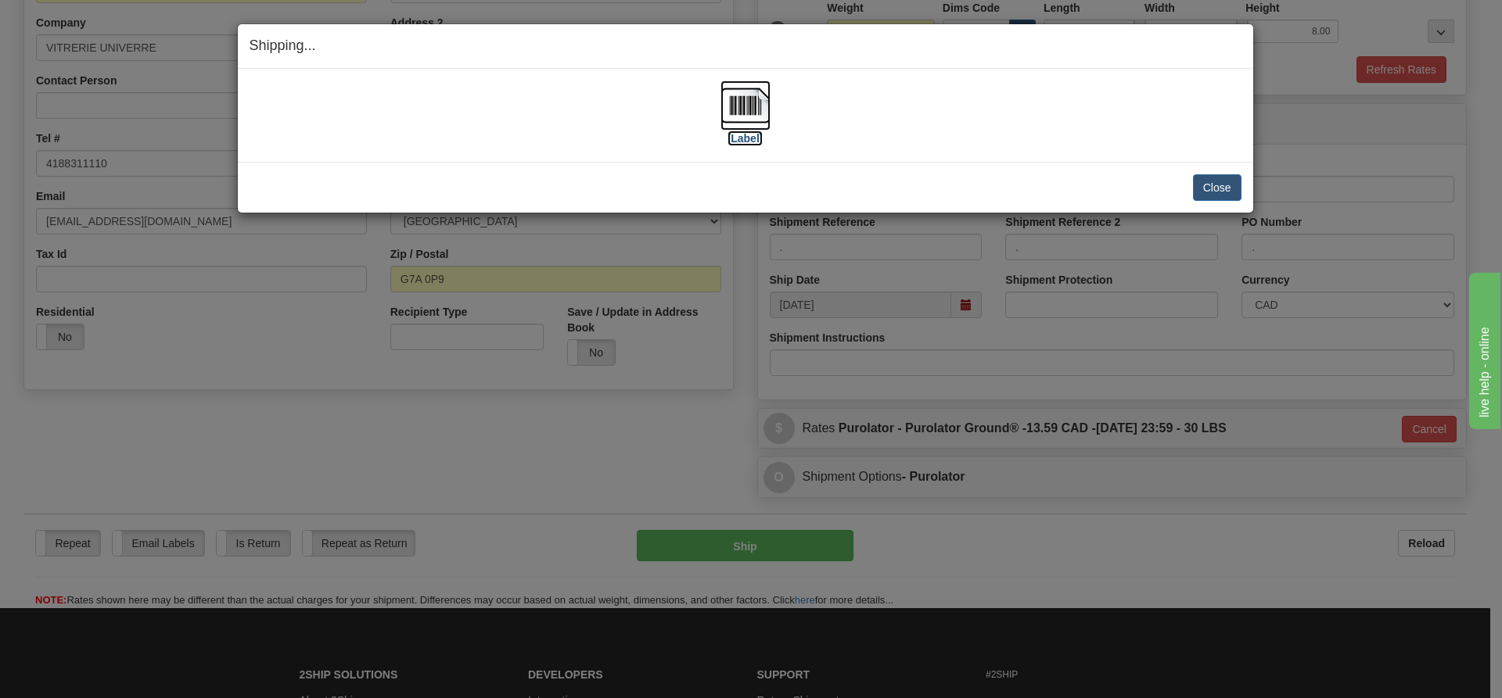
click at [745, 135] on label "[Label]" at bounding box center [745, 139] width 36 height 16
click at [1225, 181] on button "Close" at bounding box center [1217, 187] width 48 height 27
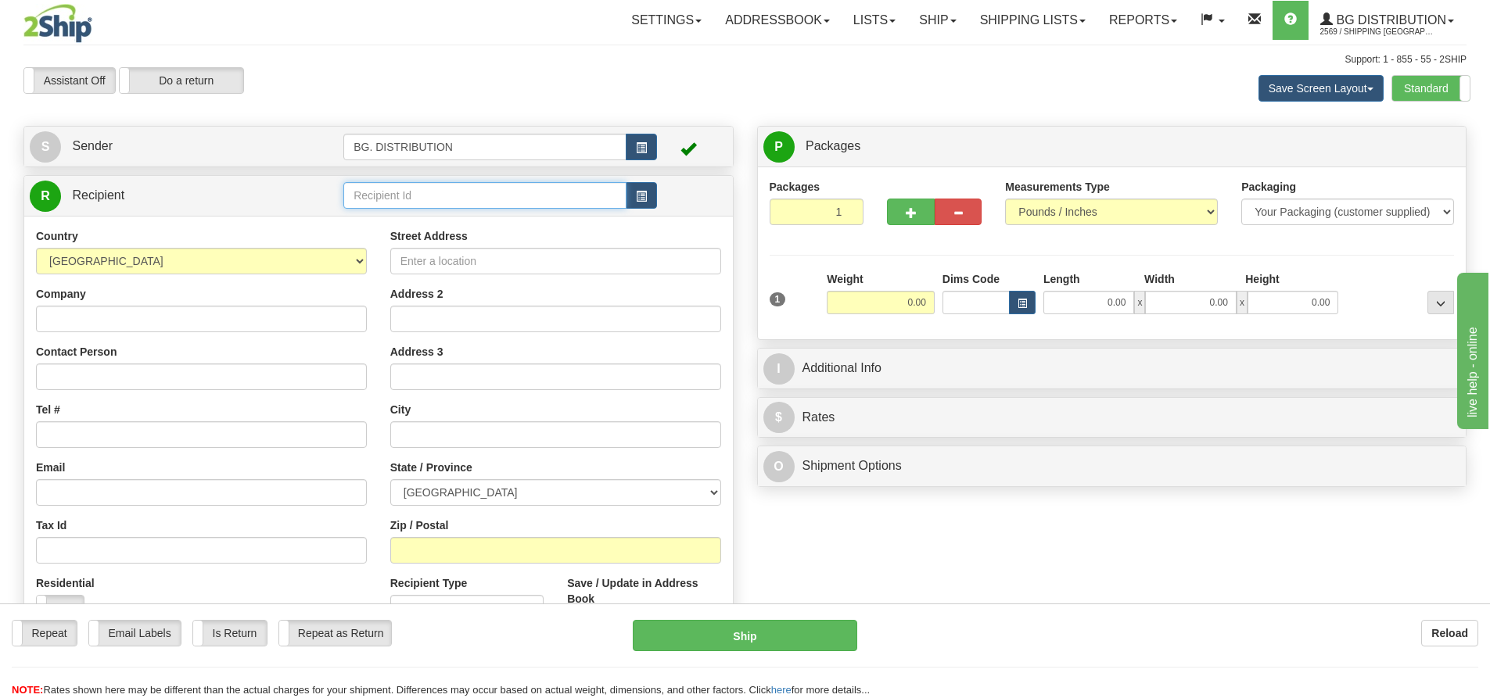
click at [429, 194] on input "text" at bounding box center [484, 195] width 283 height 27
type input "20263"
click button "Delete" at bounding box center [0, 0] width 0 height 0
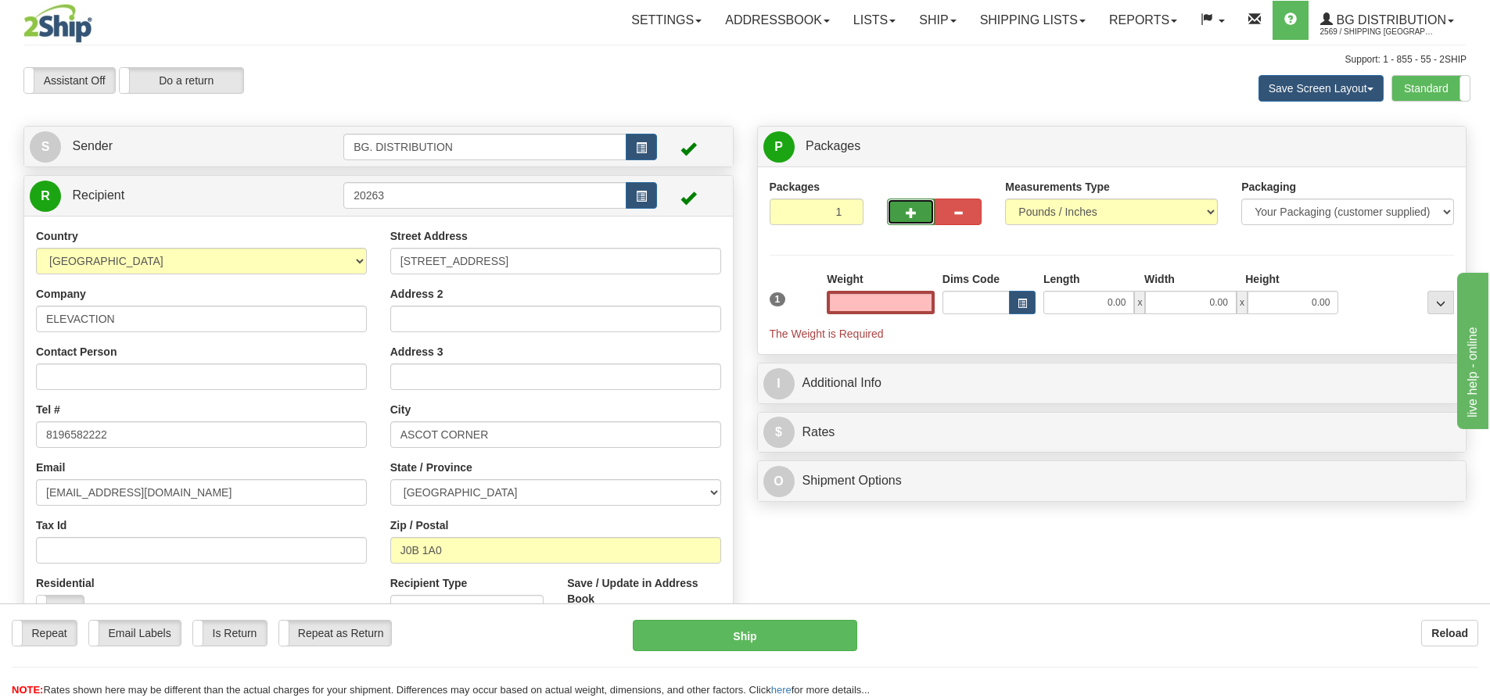
type input "0.00"
click at [927, 205] on button "button" at bounding box center [910, 212] width 47 height 27
type input "2"
click at [1396, 138] on label "Package Level Pack.." at bounding box center [1420, 146] width 79 height 23
radio input "true"
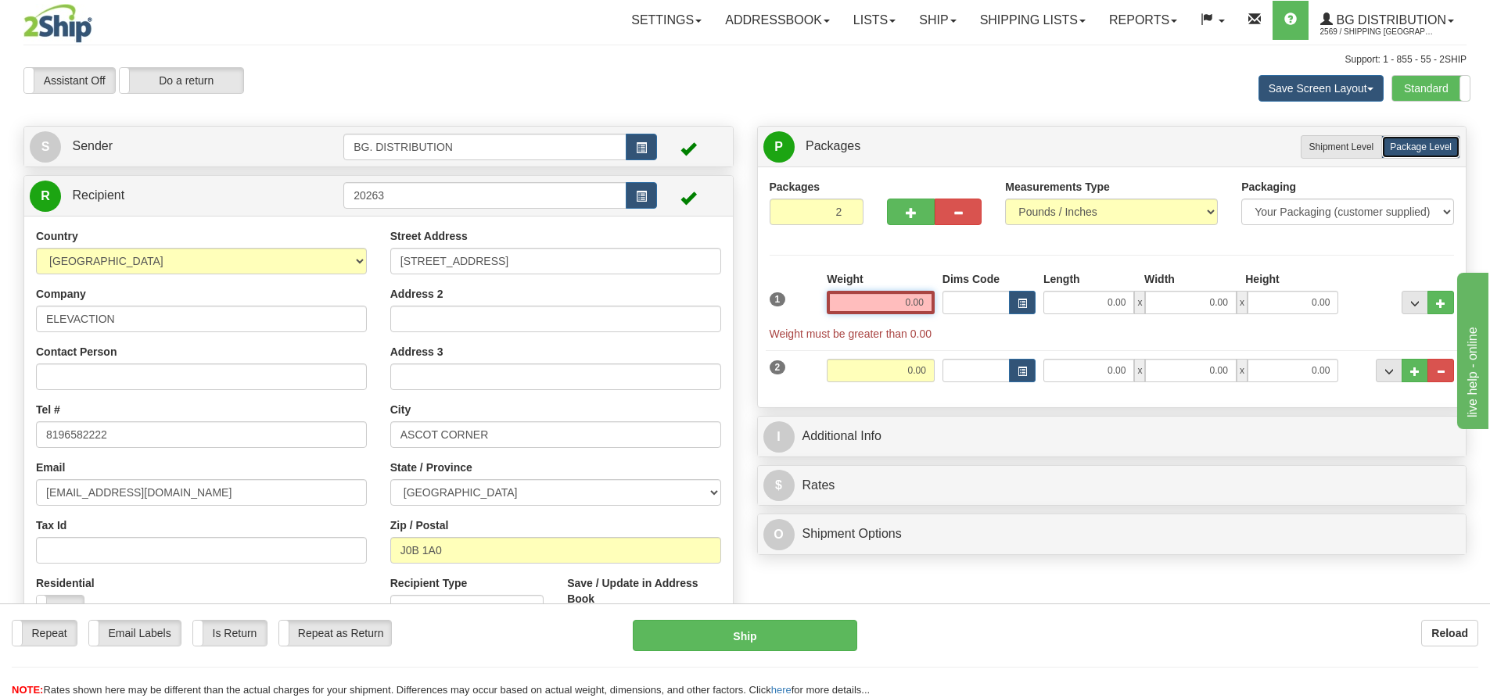
click at [908, 302] on input "0.00" at bounding box center [881, 302] width 108 height 23
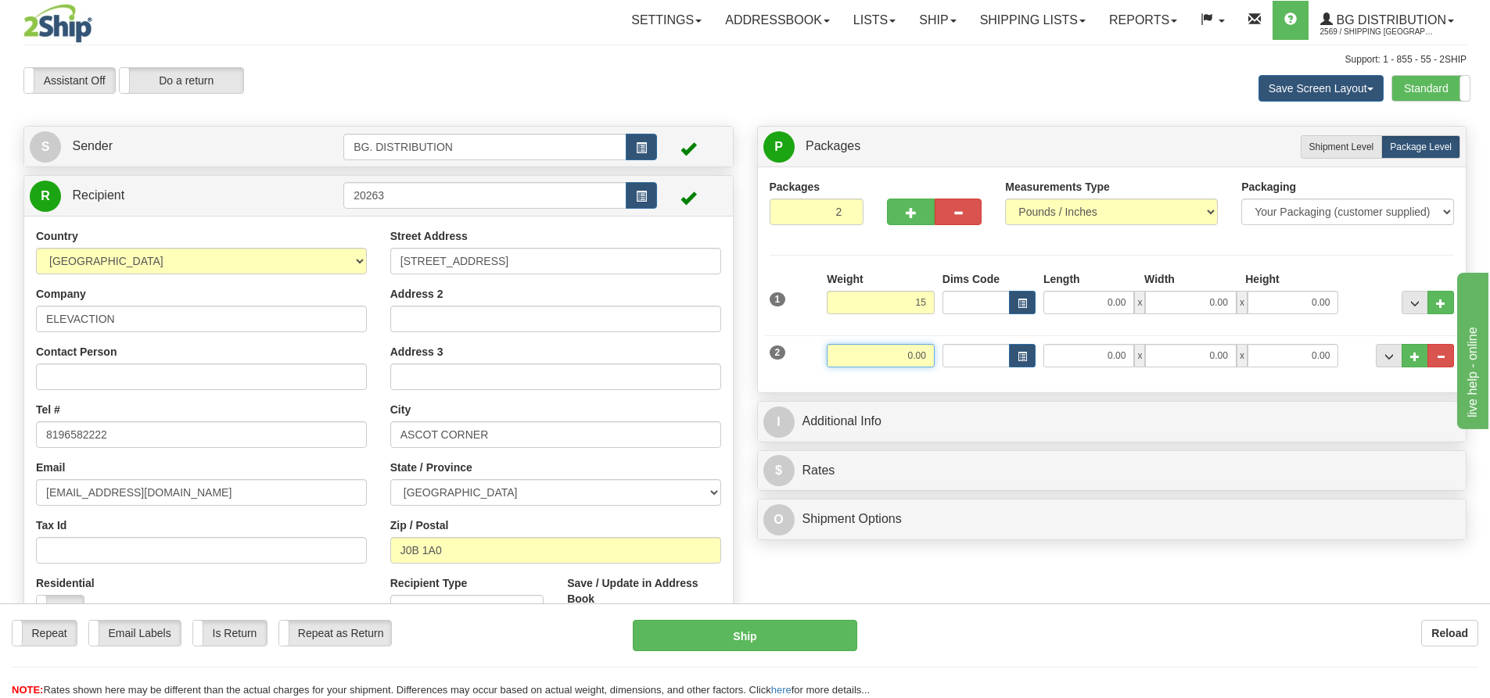
type input "15.00"
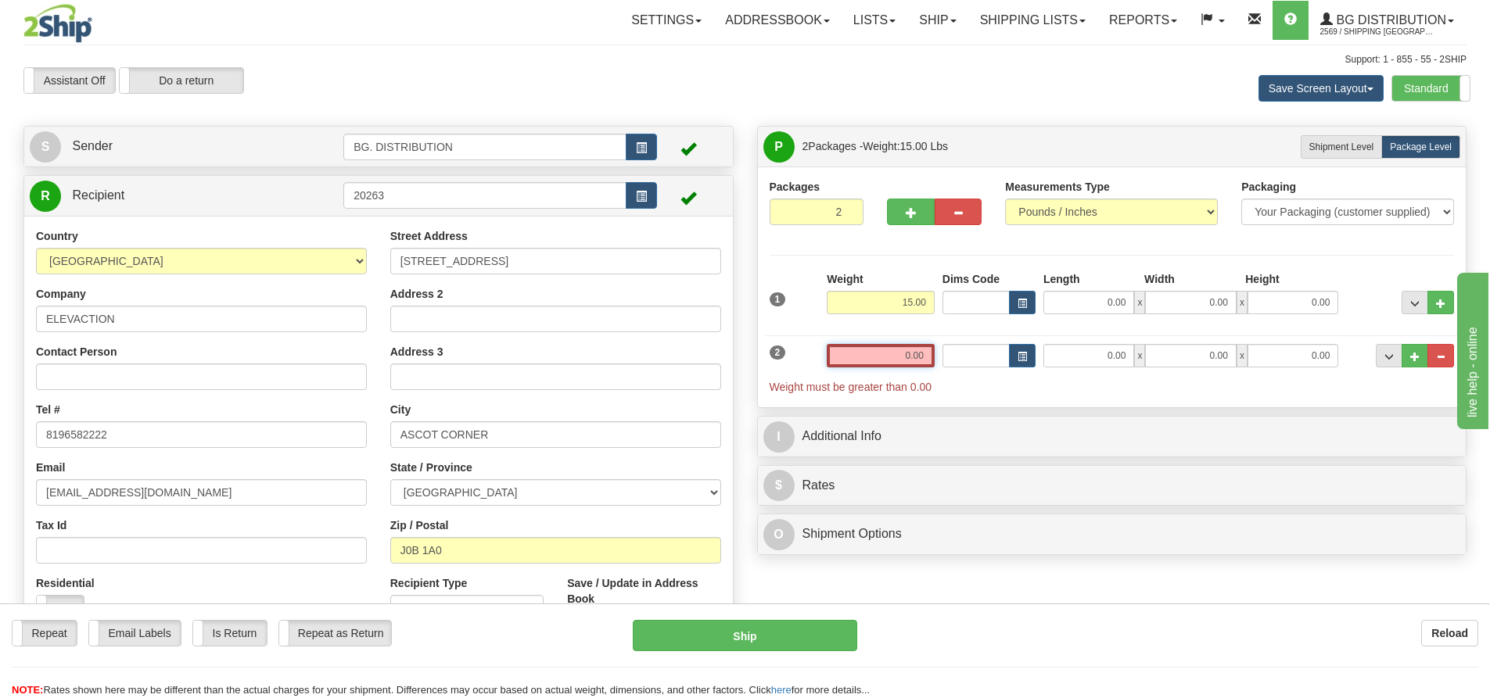
click at [904, 356] on input "0.00" at bounding box center [881, 355] width 108 height 23
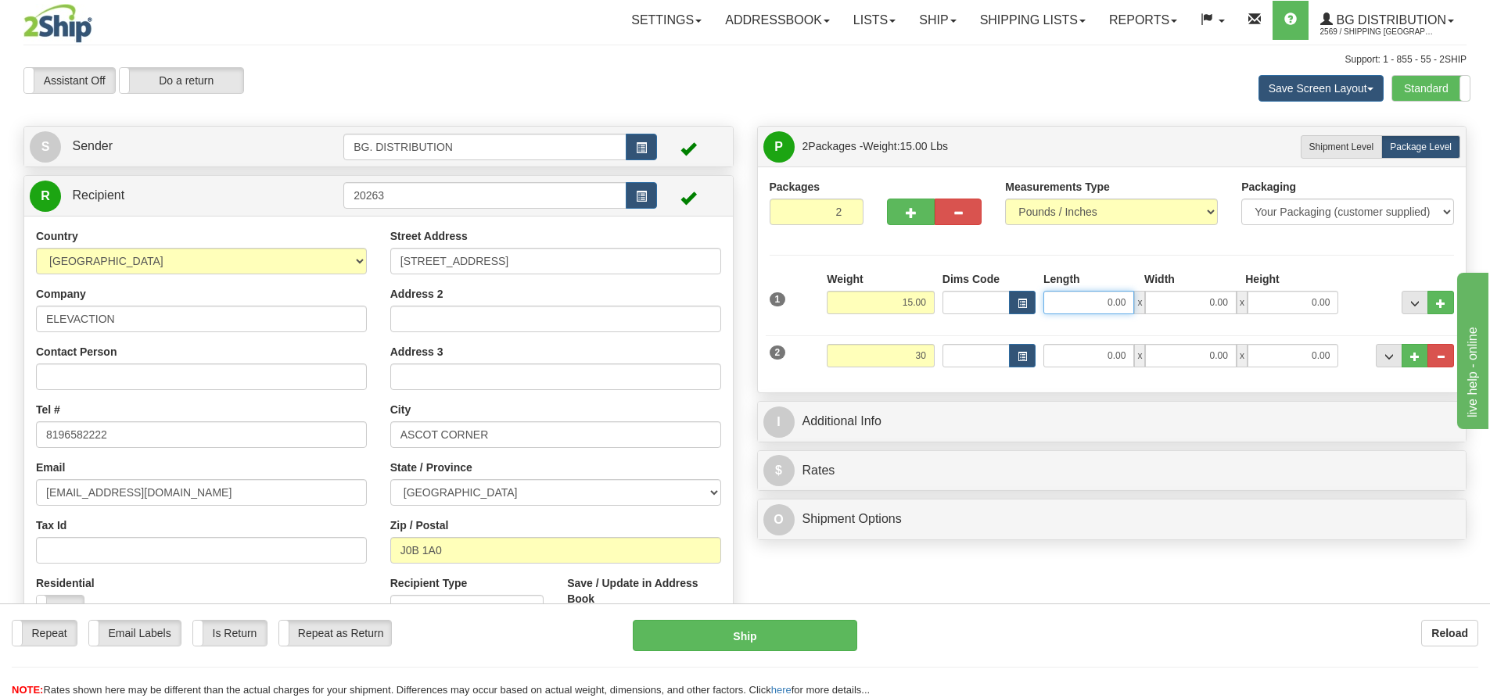
type input "30.00"
click at [1088, 305] on input "0.00" at bounding box center [1088, 302] width 91 height 23
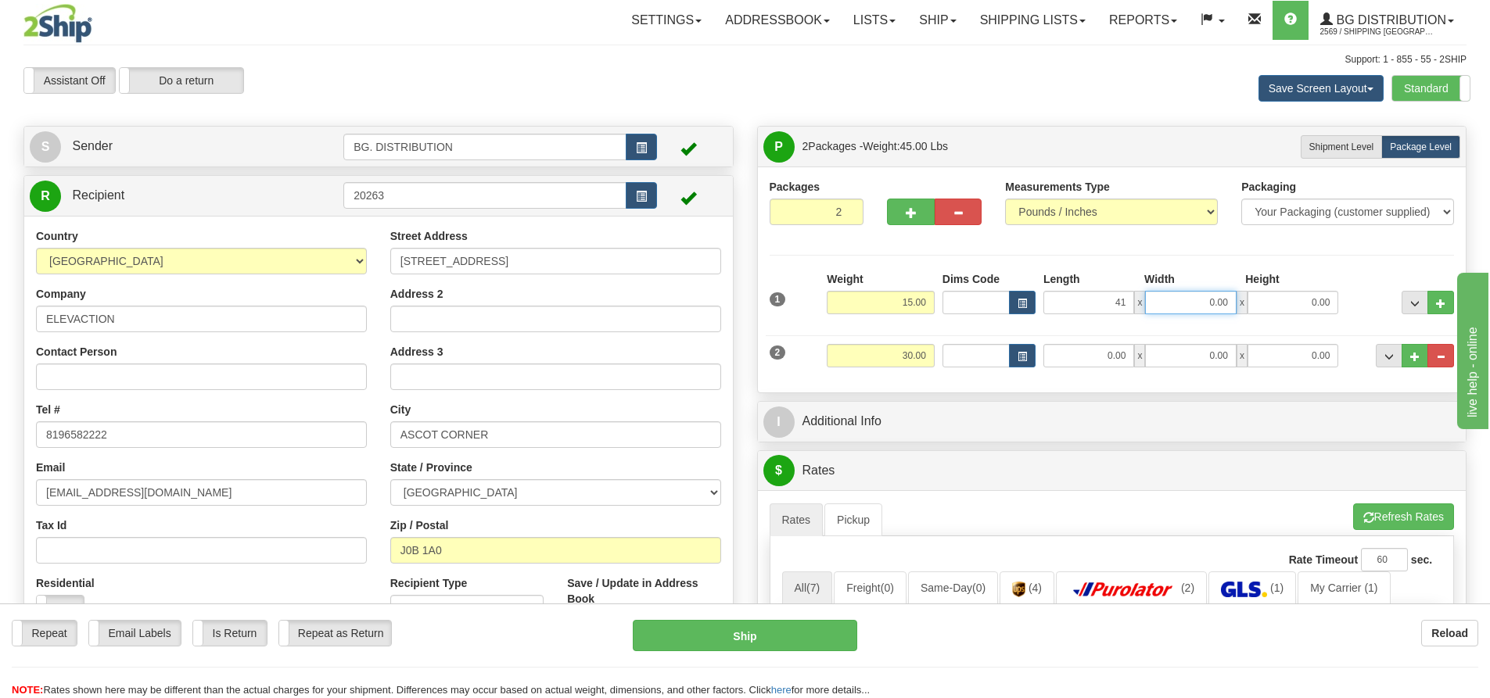
type input "41.00"
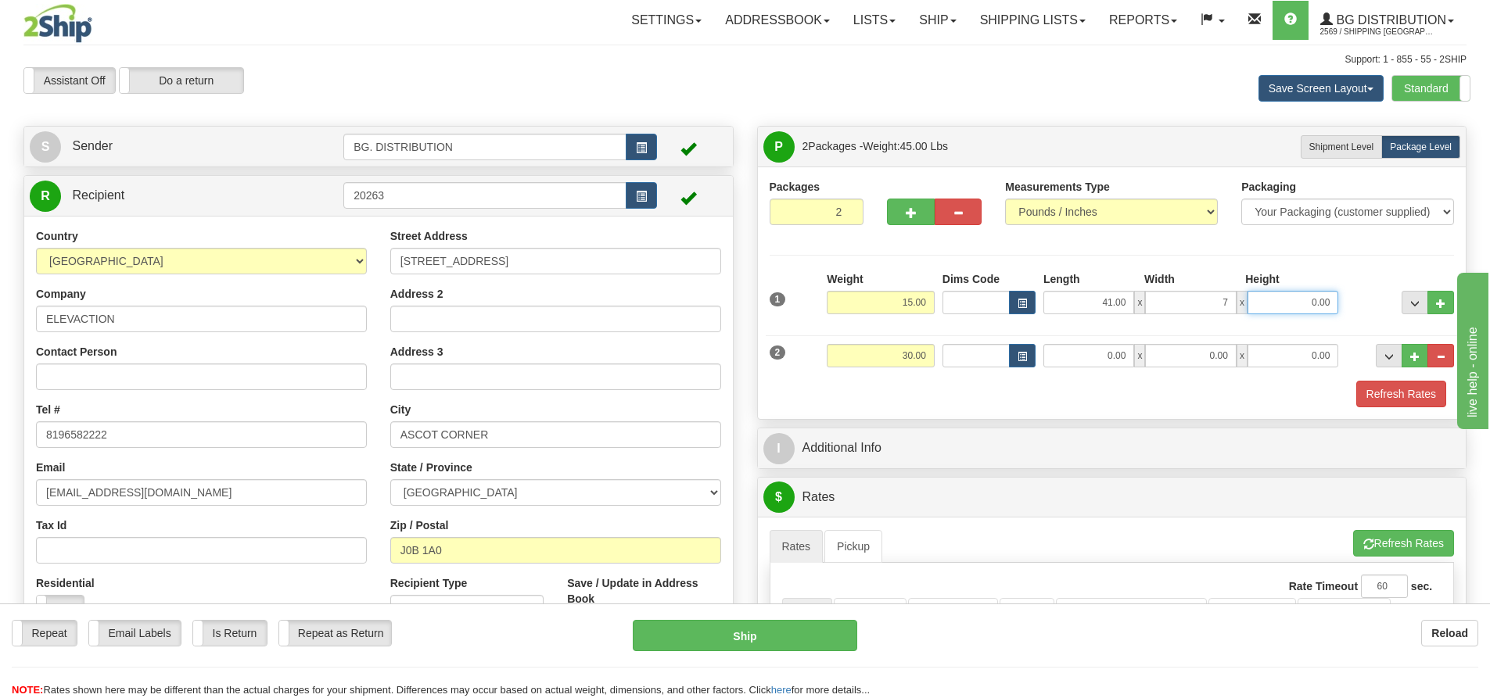
type input "7.00"
type input "5.00"
drag, startPoint x: 1107, startPoint y: 352, endPoint x: 1022, endPoint y: 382, distance: 90.5
click at [1102, 351] on input "0.00" at bounding box center [1088, 355] width 91 height 23
type input "28.00"
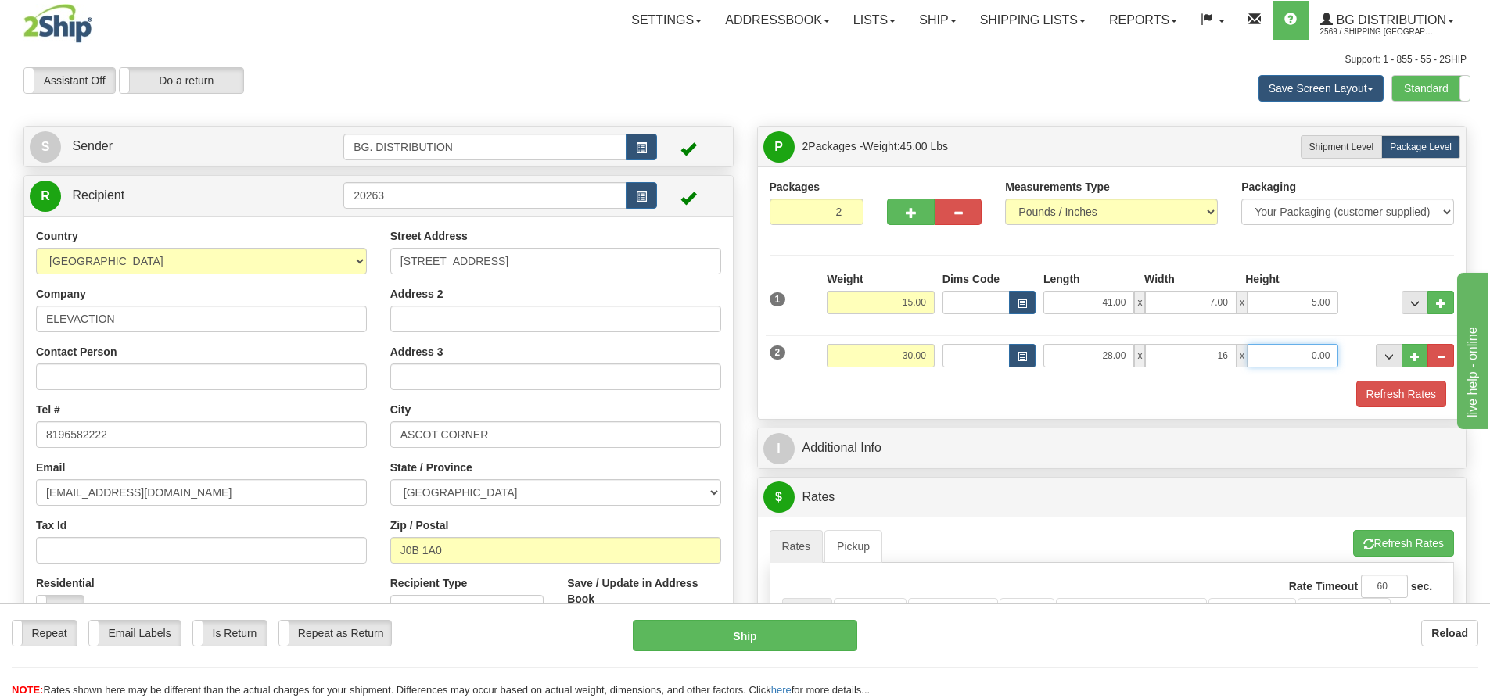
type input "16.00"
type input "5.00"
click at [962, 404] on div "Refresh Rates" at bounding box center [1112, 394] width 693 height 27
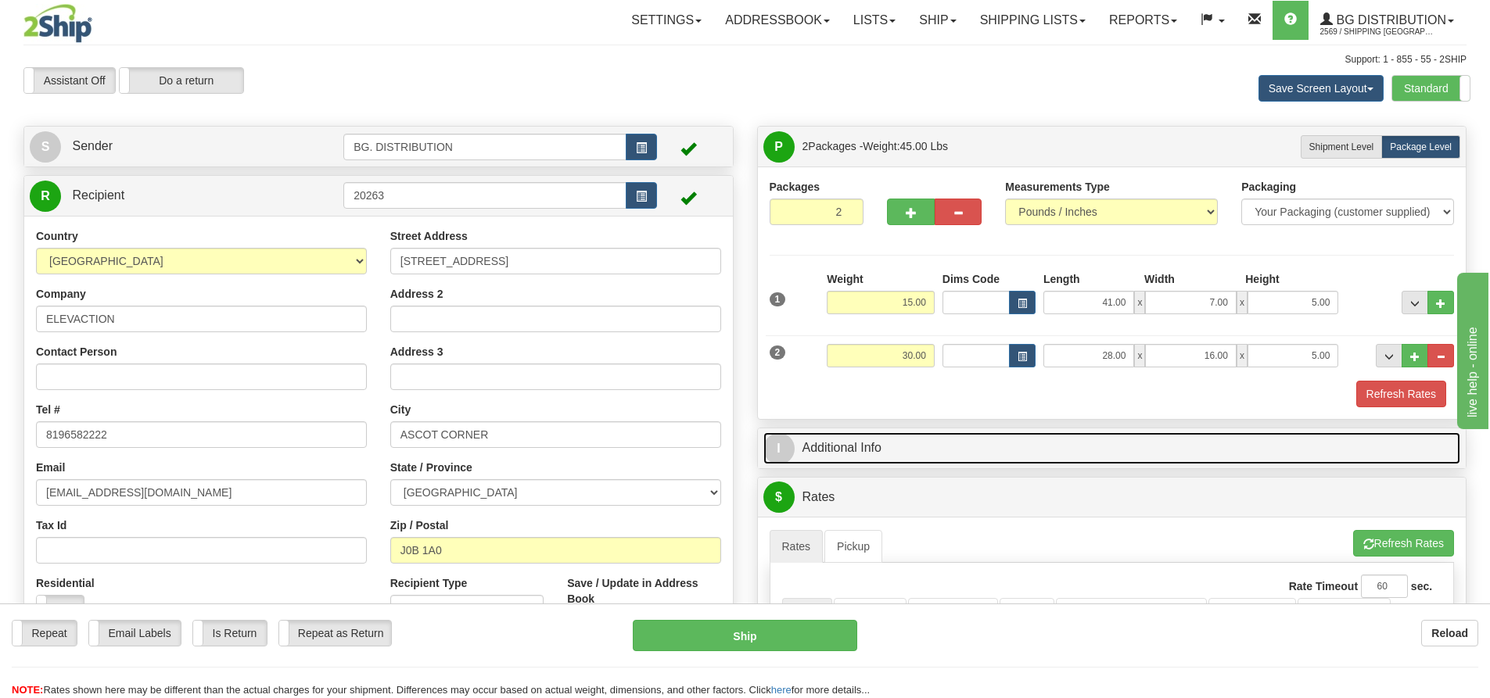
click at [791, 452] on span "I" at bounding box center [778, 448] width 31 height 31
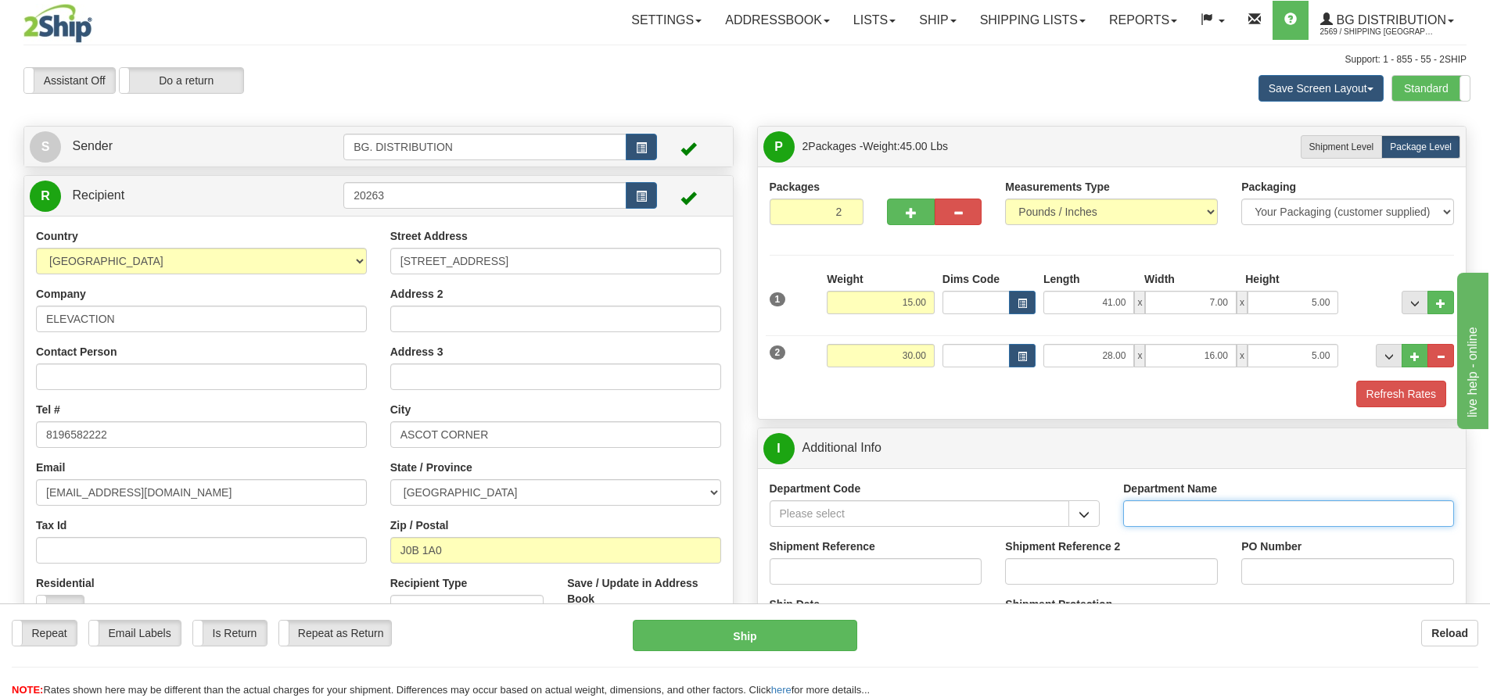
drag, startPoint x: 1183, startPoint y: 517, endPoint x: 1198, endPoint y: 511, distance: 16.6
click at [1185, 513] on input "Department Name" at bounding box center [1288, 514] width 331 height 27
type input "."
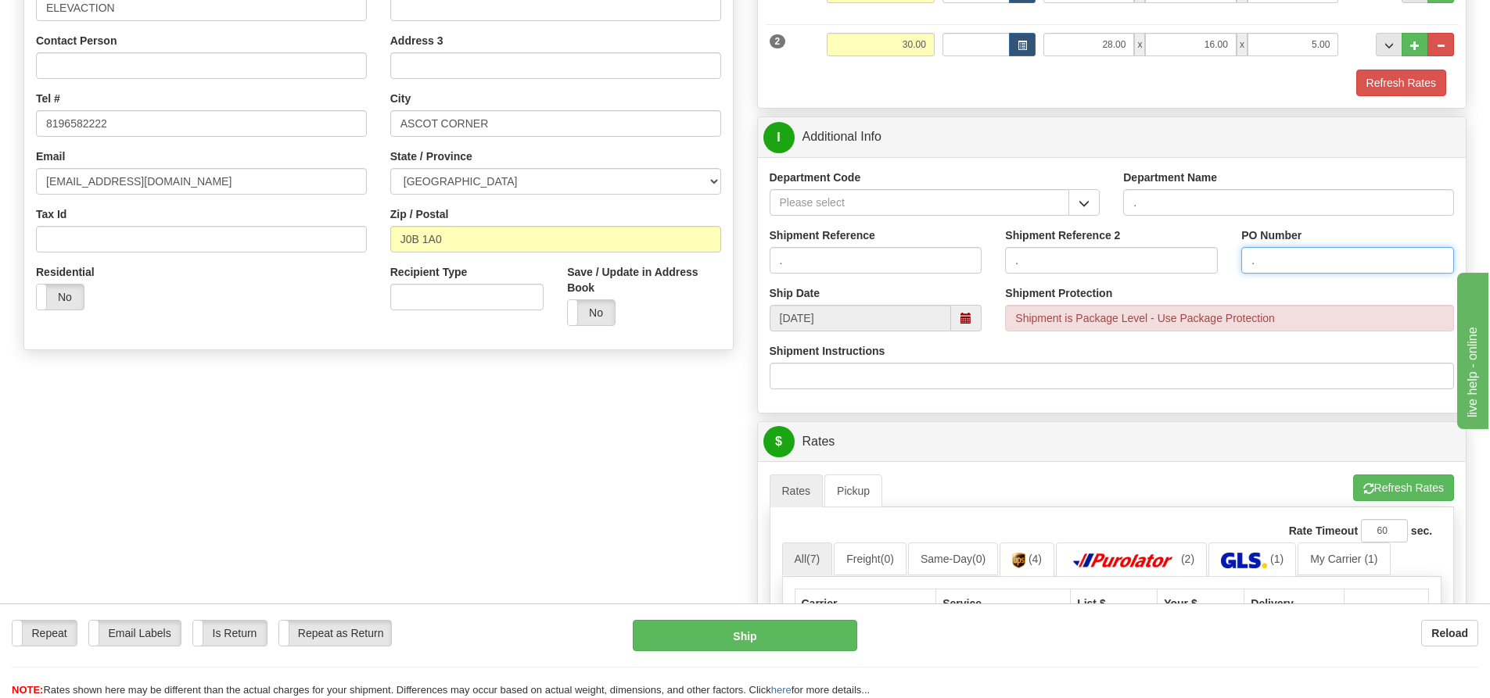
scroll to position [313, 0]
type input "."
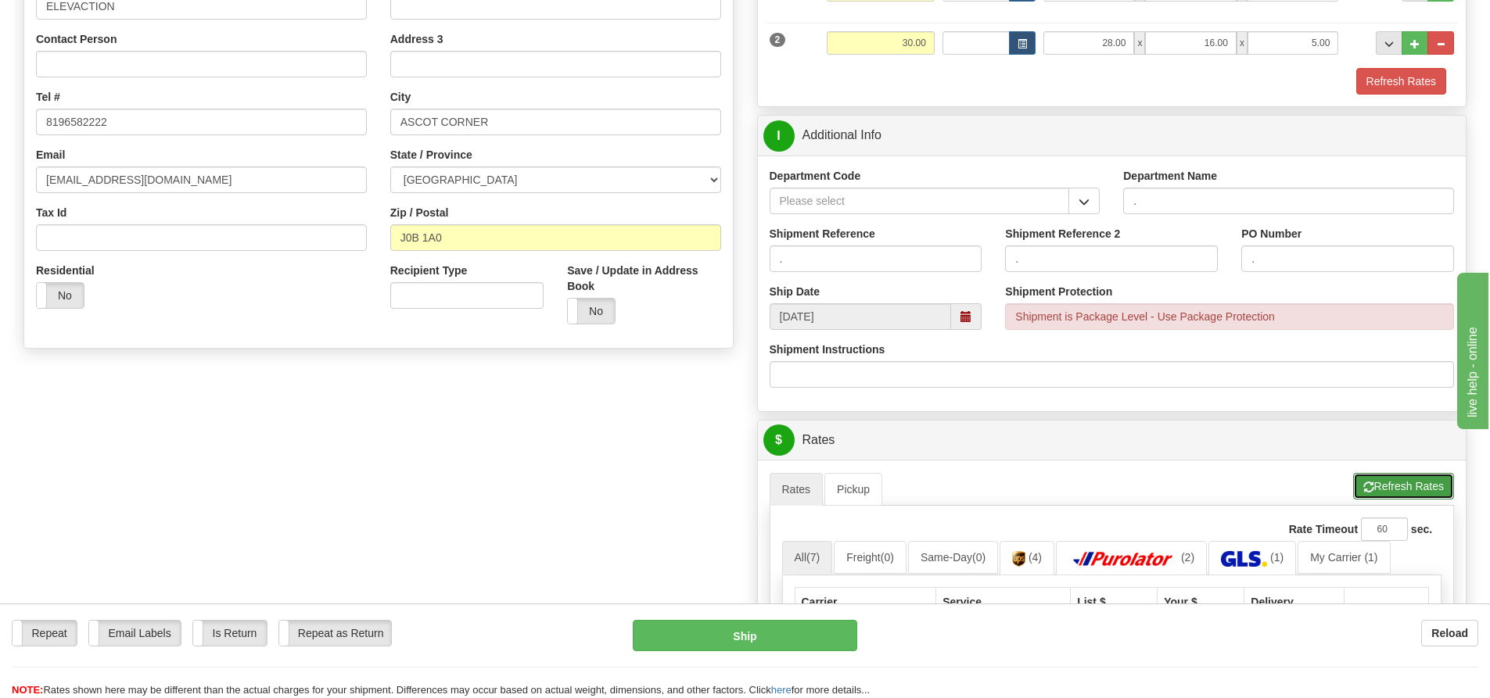
click at [1373, 479] on button "Refresh Rates" at bounding box center [1403, 486] width 101 height 27
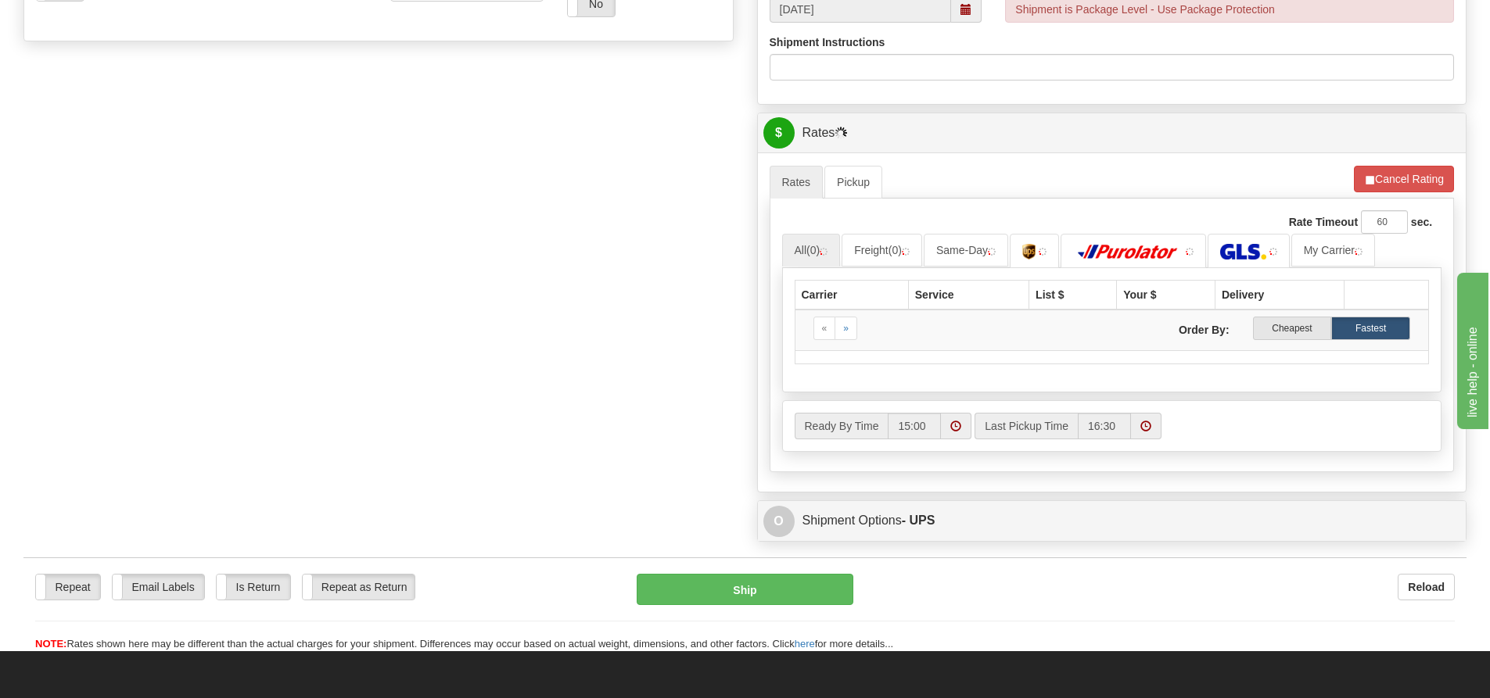
scroll to position [626, 0]
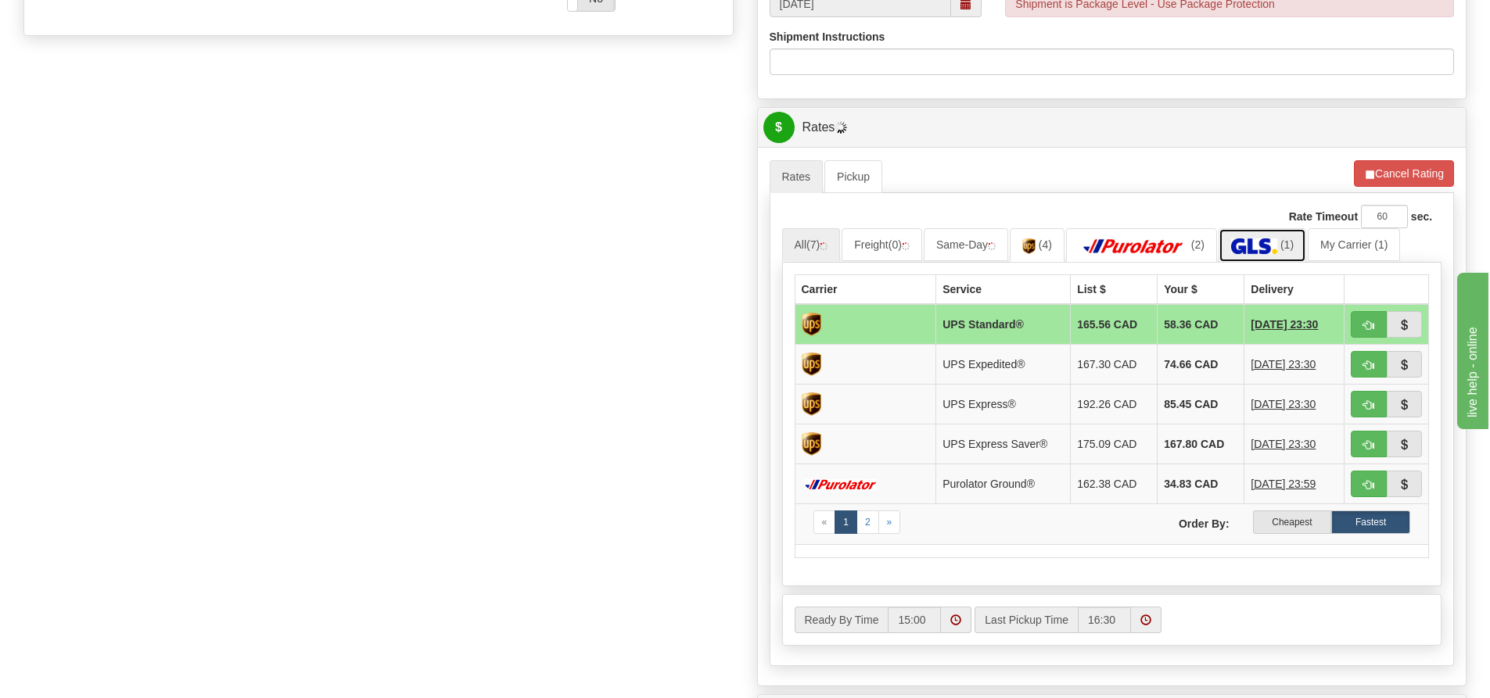
click at [1264, 240] on img at bounding box center [1254, 247] width 46 height 16
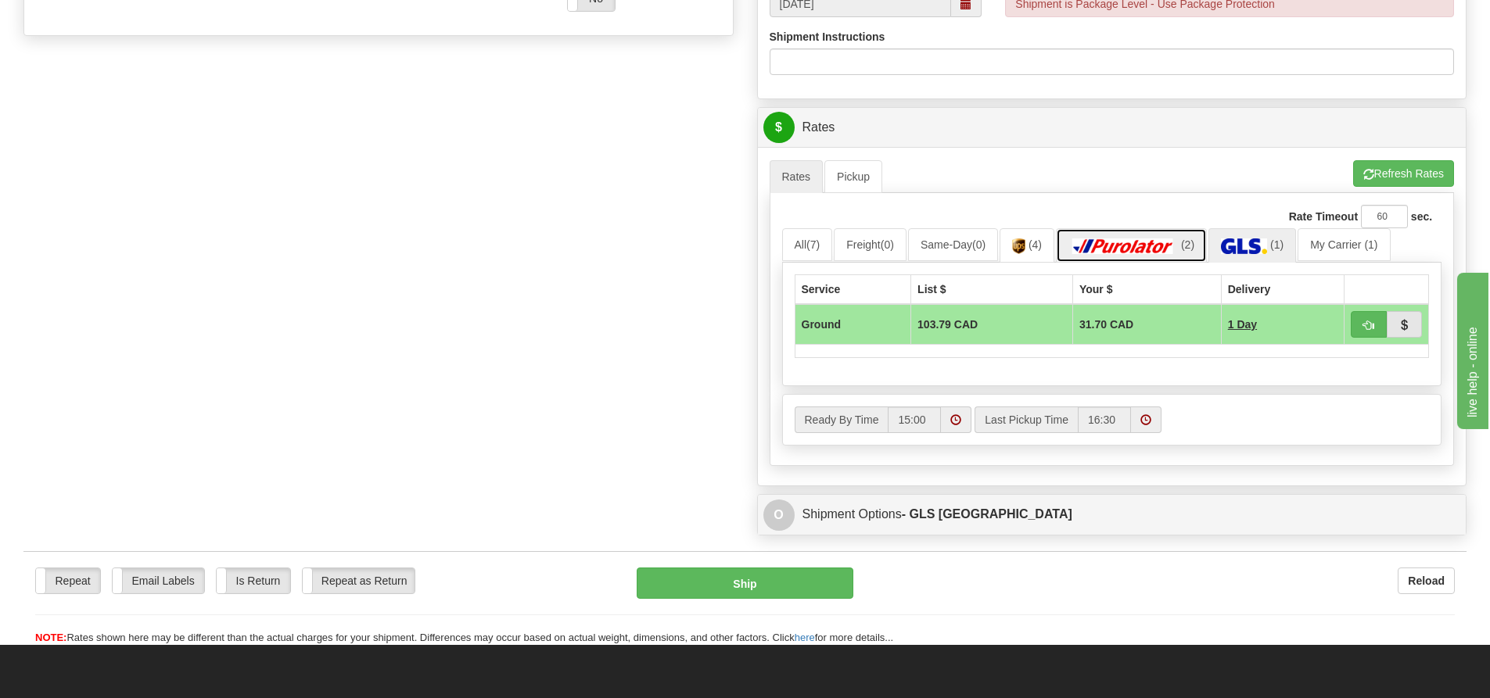
click at [1149, 241] on img at bounding box center [1122, 247] width 109 height 16
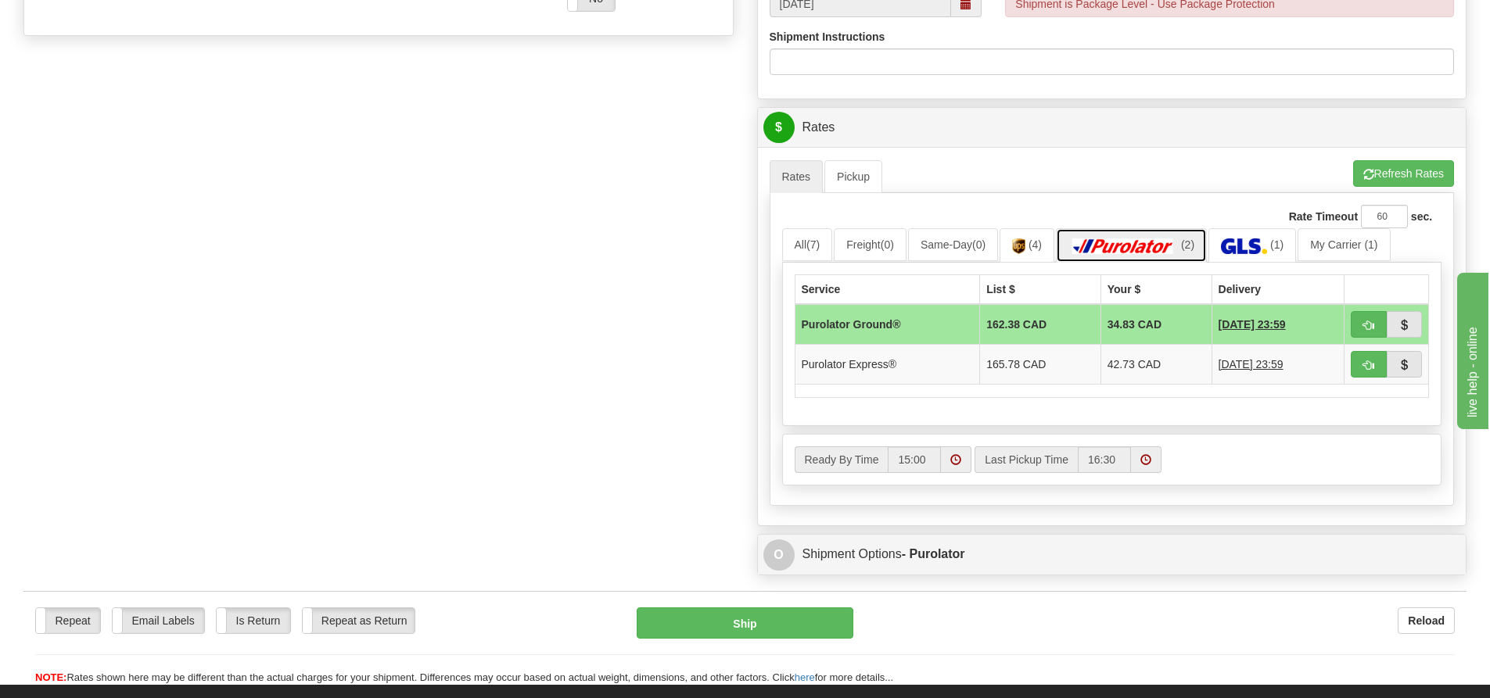
click at [1148, 241] on img at bounding box center [1122, 247] width 109 height 16
click at [1250, 238] on link "(1)" at bounding box center [1252, 245] width 88 height 34
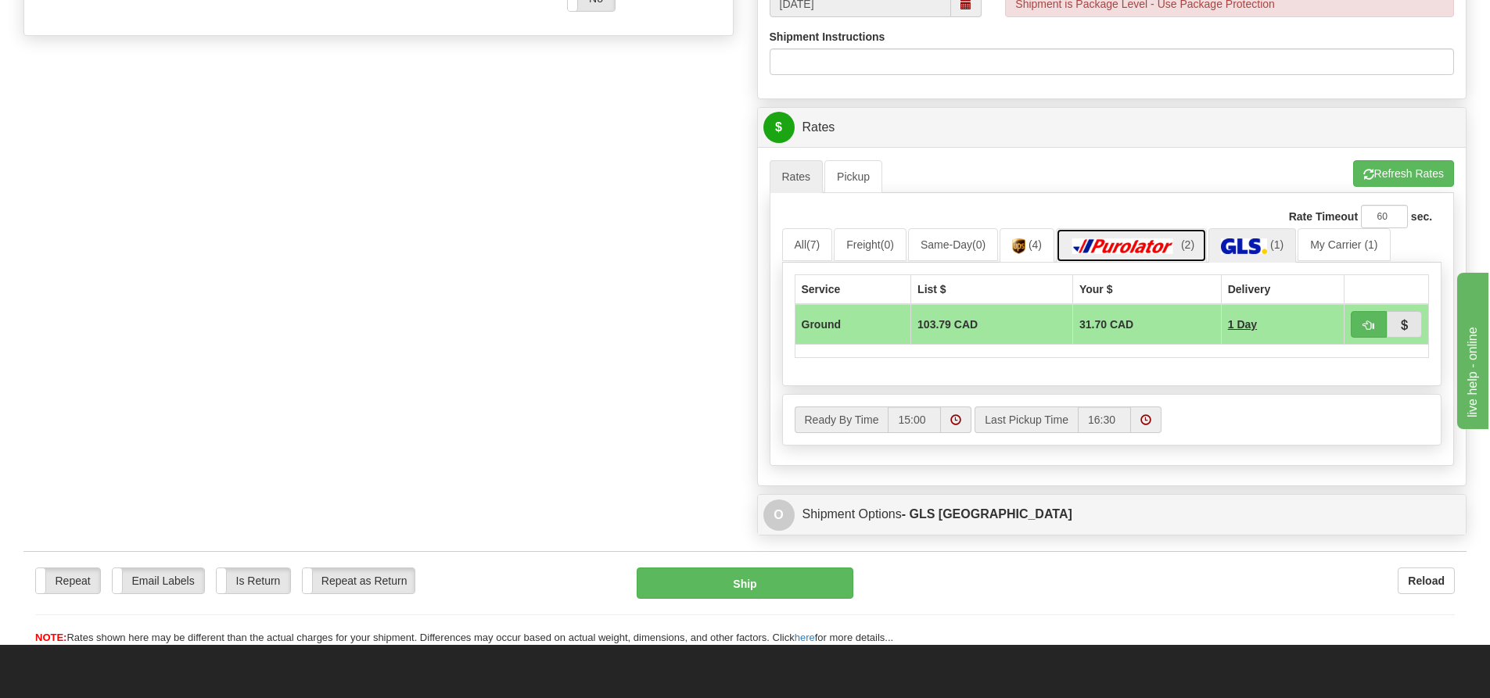
click at [1178, 240] on img at bounding box center [1122, 247] width 109 height 16
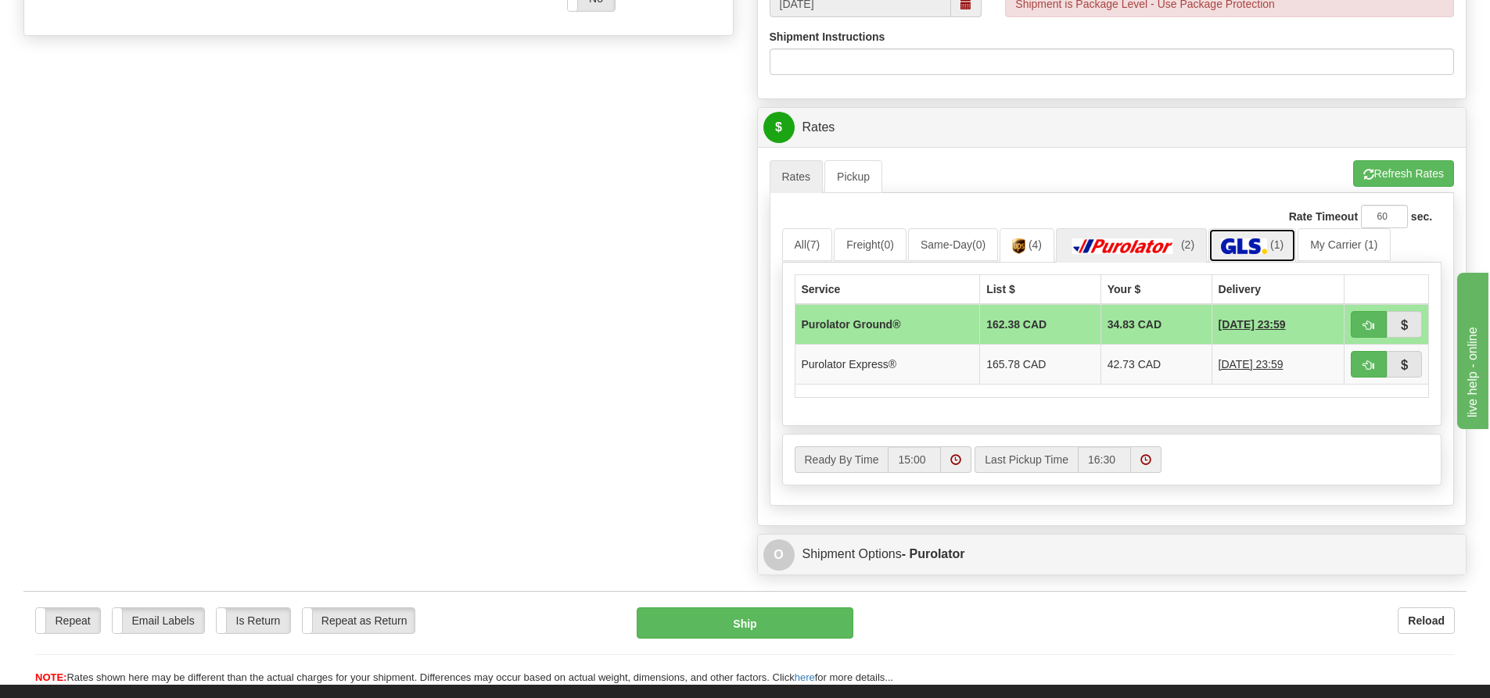
click at [1276, 242] on link "(1)" at bounding box center [1252, 245] width 88 height 34
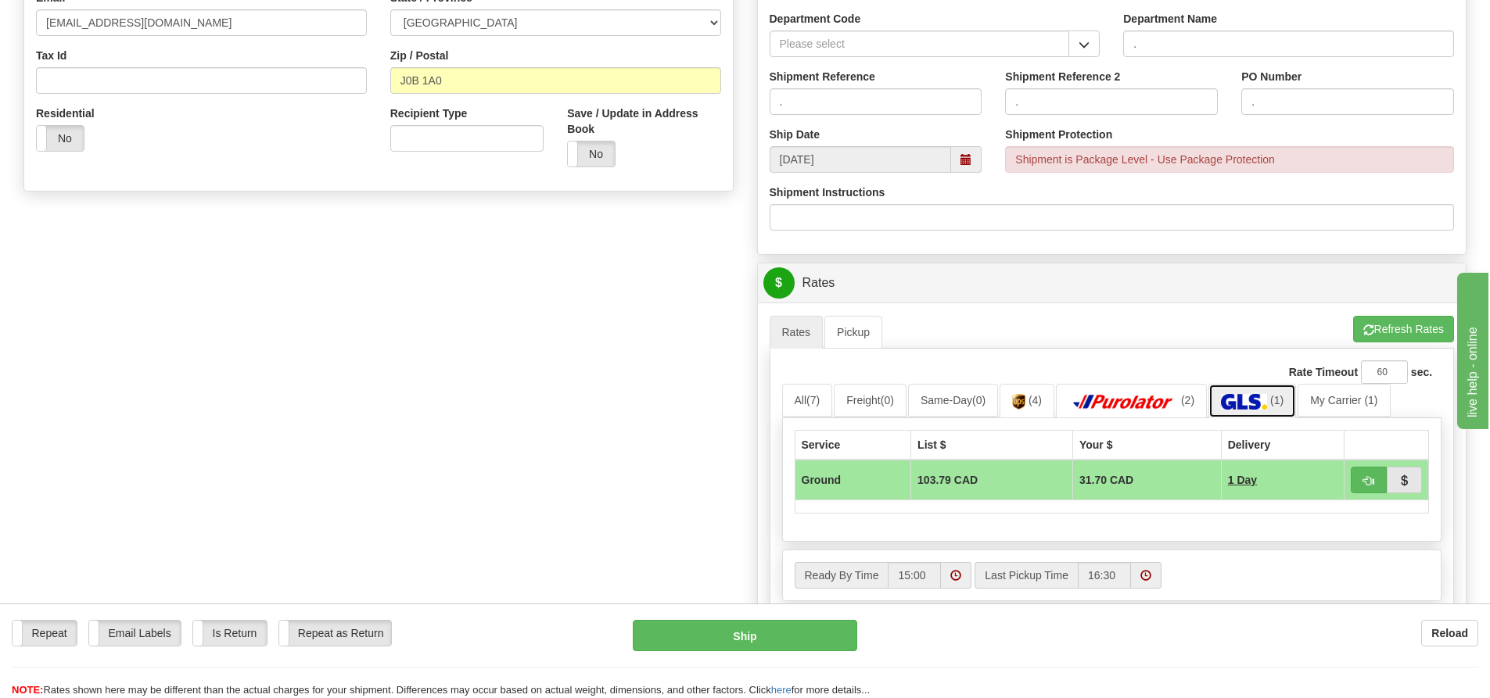
scroll to position [469, 0]
click at [1372, 484] on span "button" at bounding box center [1368, 482] width 11 height 10
type input "1"
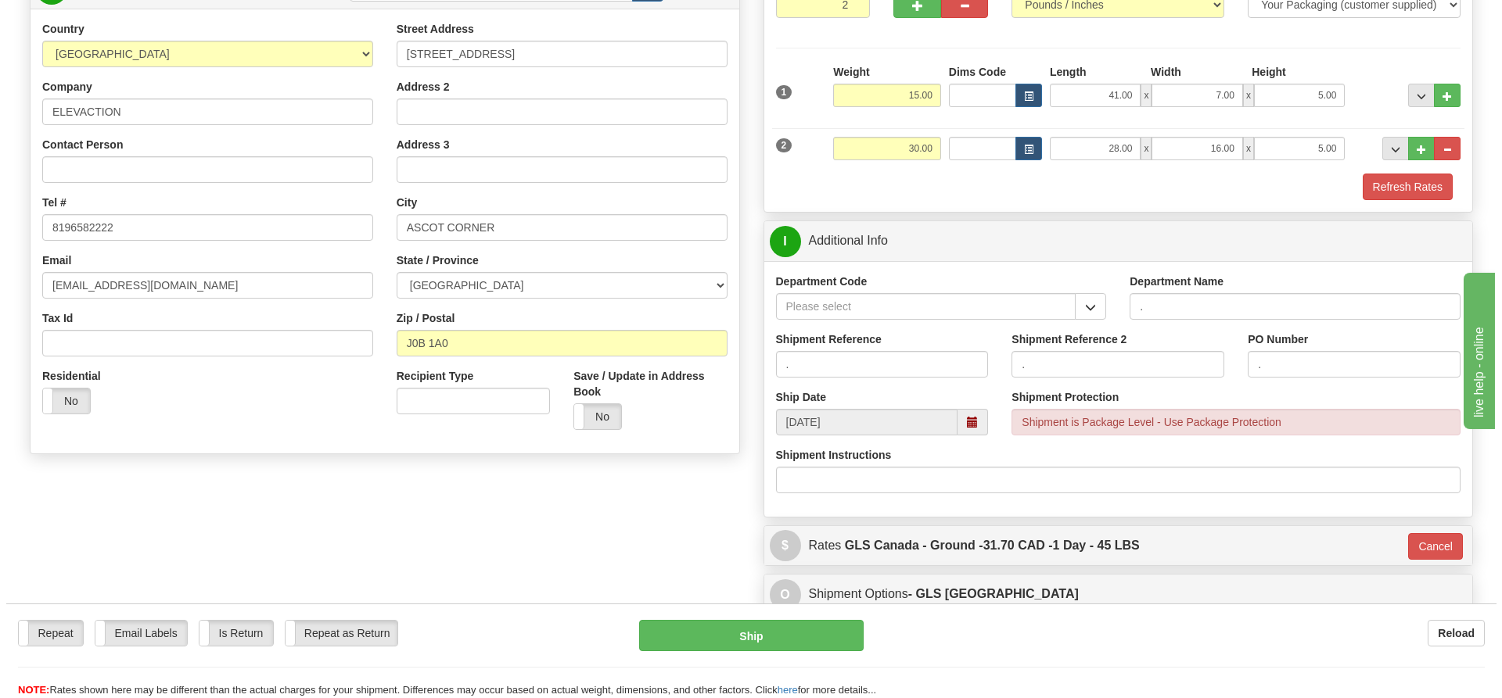
scroll to position [235, 0]
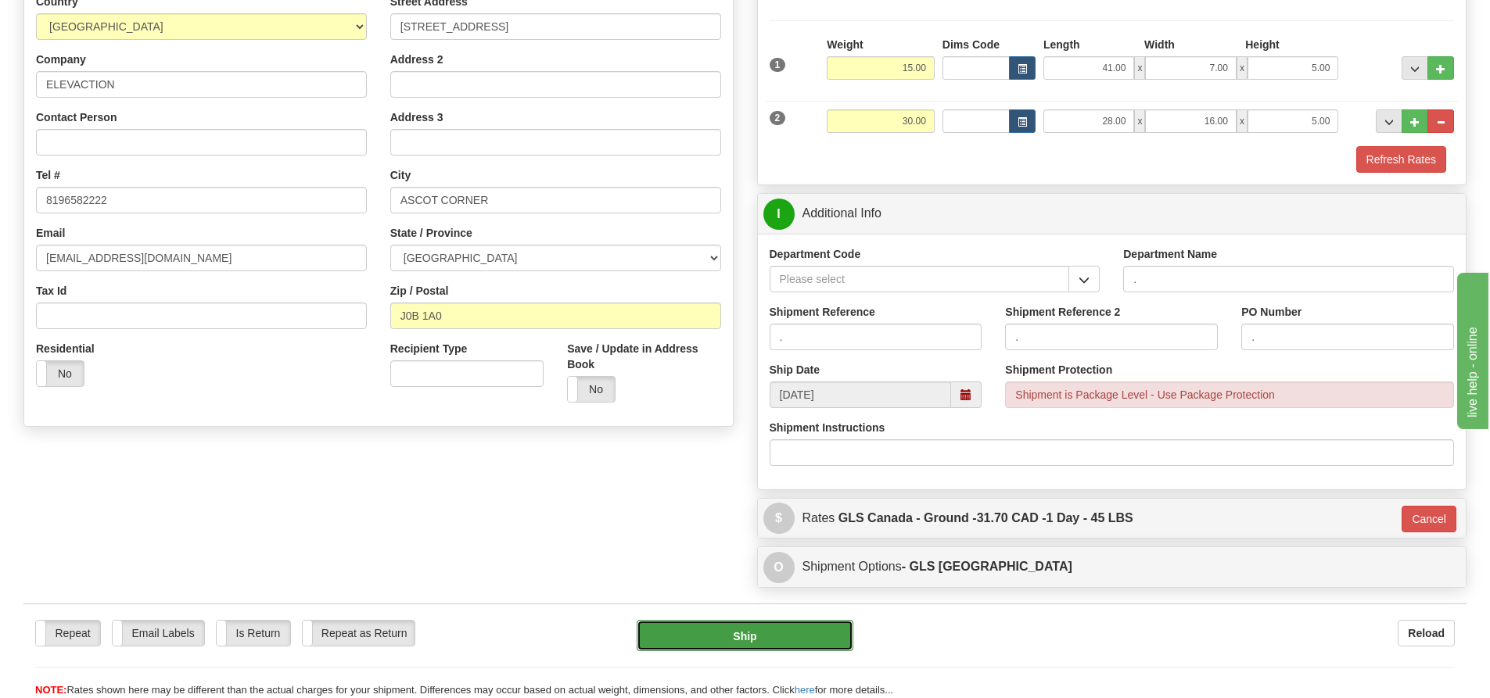
click at [784, 637] on button "Ship" at bounding box center [745, 635] width 217 height 31
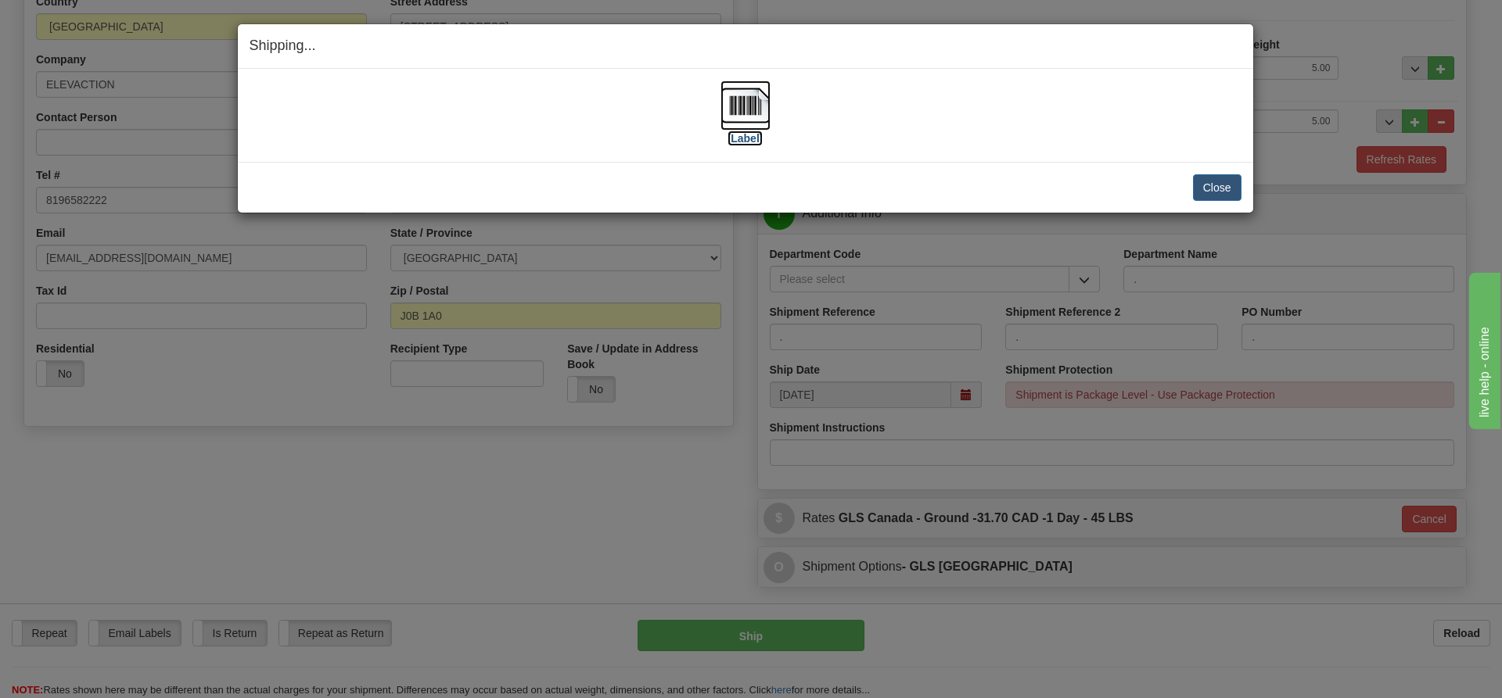
click at [745, 136] on label "[Label]" at bounding box center [745, 139] width 36 height 16
click at [540, 468] on div "Shipping... Your SHIPMENT will EXPIRE in [Label] IMPORTANT NOTICE Embassy / Con…" at bounding box center [751, 349] width 1502 height 698
click at [554, 482] on div "Shipping... Your SHIPMENT will EXPIRE in [Label] IMPORTANT NOTICE Embassy / Con…" at bounding box center [751, 349] width 1502 height 698
click at [1211, 185] on button "Close" at bounding box center [1217, 187] width 48 height 27
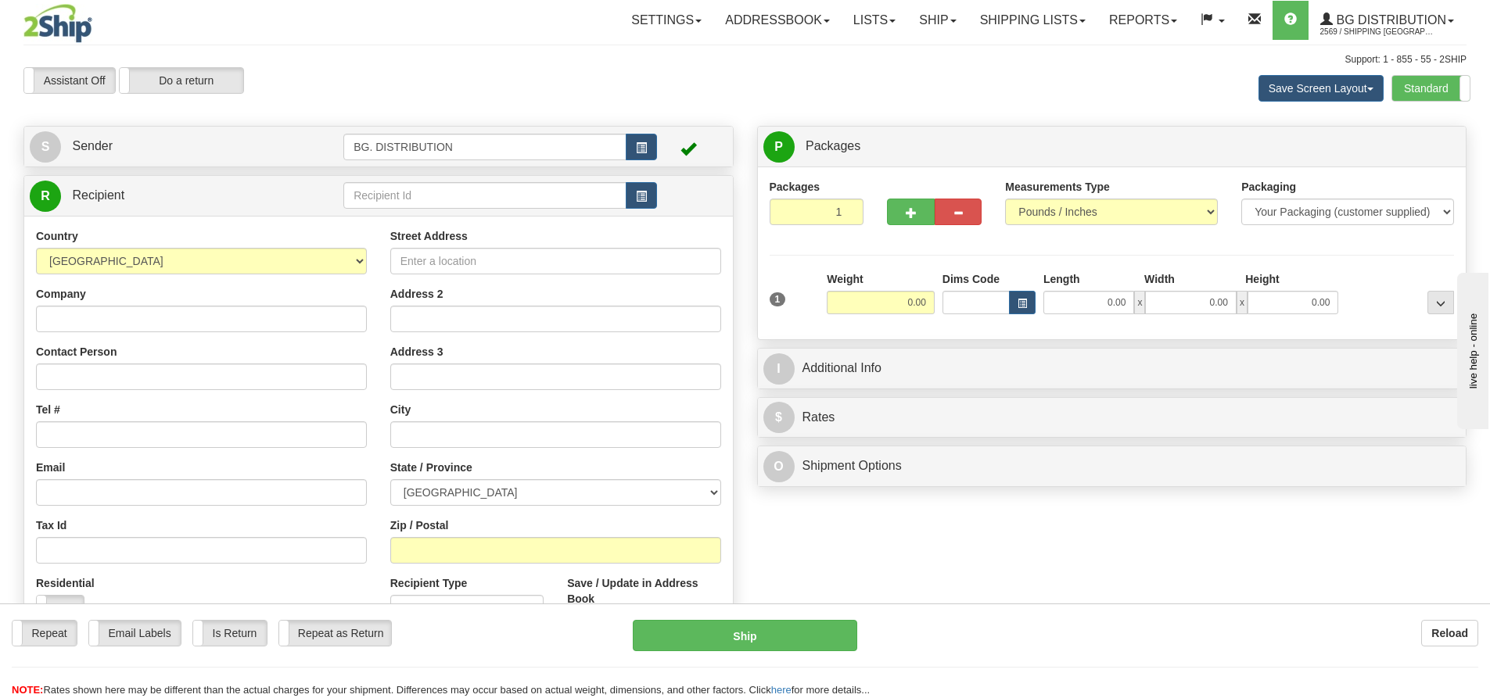
drag, startPoint x: 797, startPoint y: 84, endPoint x: 598, endPoint y: 77, distance: 199.5
click at [612, 82] on div "Assistant On Assistant Off Do a return Do a return Previous Next Save Screen La…" at bounding box center [745, 88] width 1466 height 42
click at [603, 77] on div "Assistant On Assistant Off Do a return Do a return" at bounding box center [317, 80] width 611 height 27
